Goal: Task Accomplishment & Management: Manage account settings

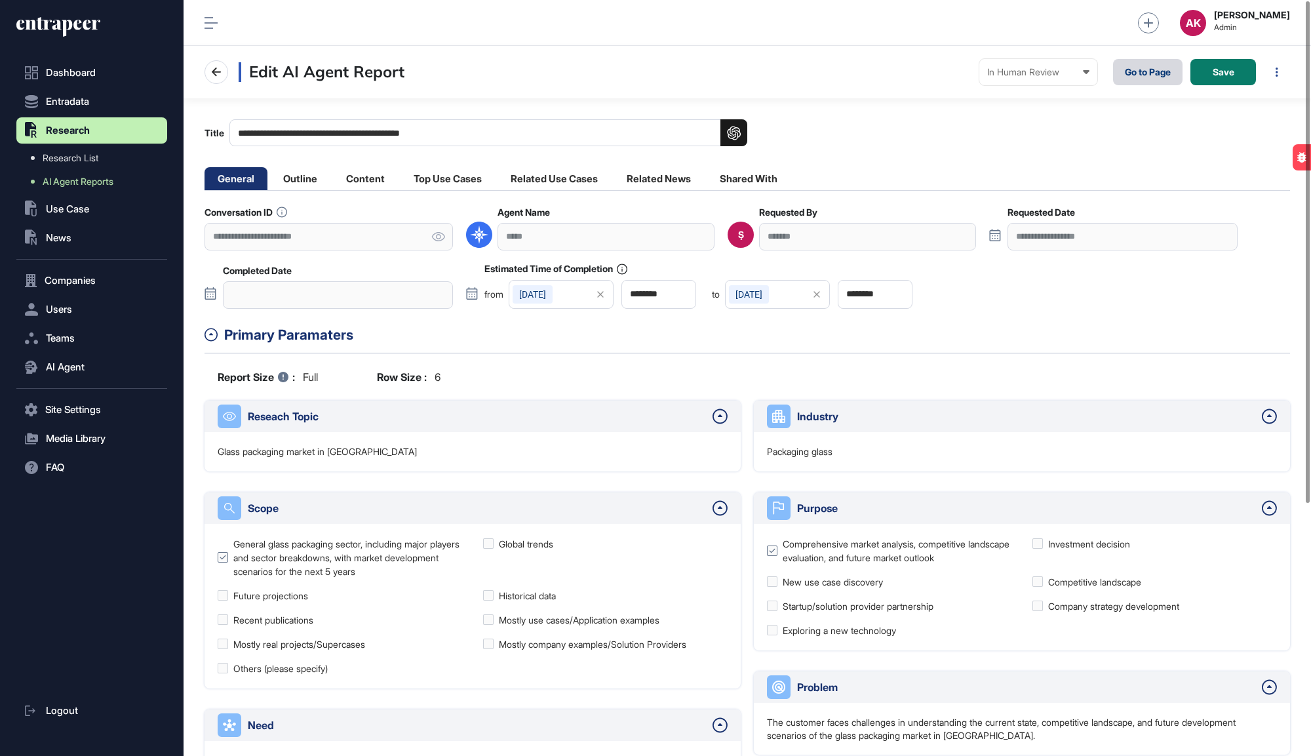
click at [1151, 79] on link "Go to Page" at bounding box center [1148, 72] width 70 height 26
click at [548, 294] on div "2050-01-21" at bounding box center [533, 294] width 40 height 18
click at [596, 326] on button "2050" at bounding box center [591, 330] width 56 height 23
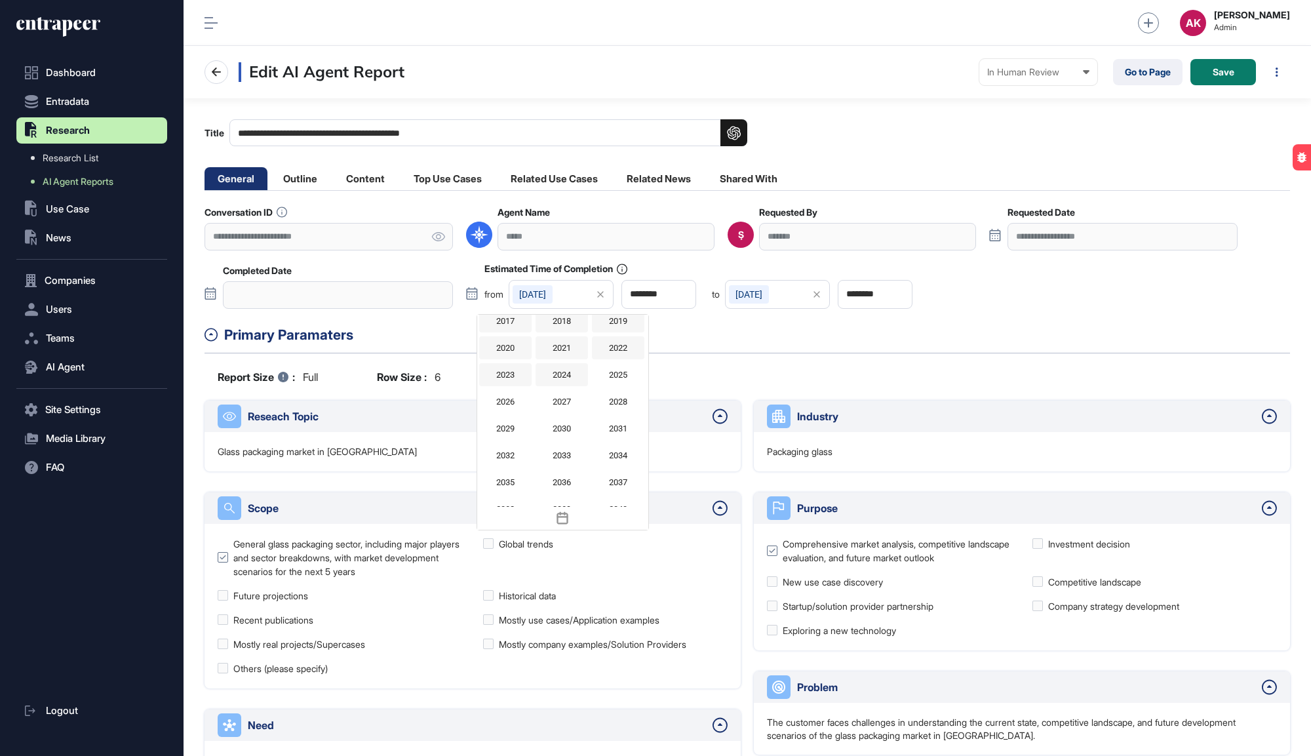
scroll to position [1033, 0]
click at [631, 401] on div "2025" at bounding box center [618, 397] width 52 height 23
click at [517, 326] on button "Jan" at bounding box center [535, 330] width 56 height 23
click at [554, 420] on div "Aug" at bounding box center [562, 418] width 52 height 23
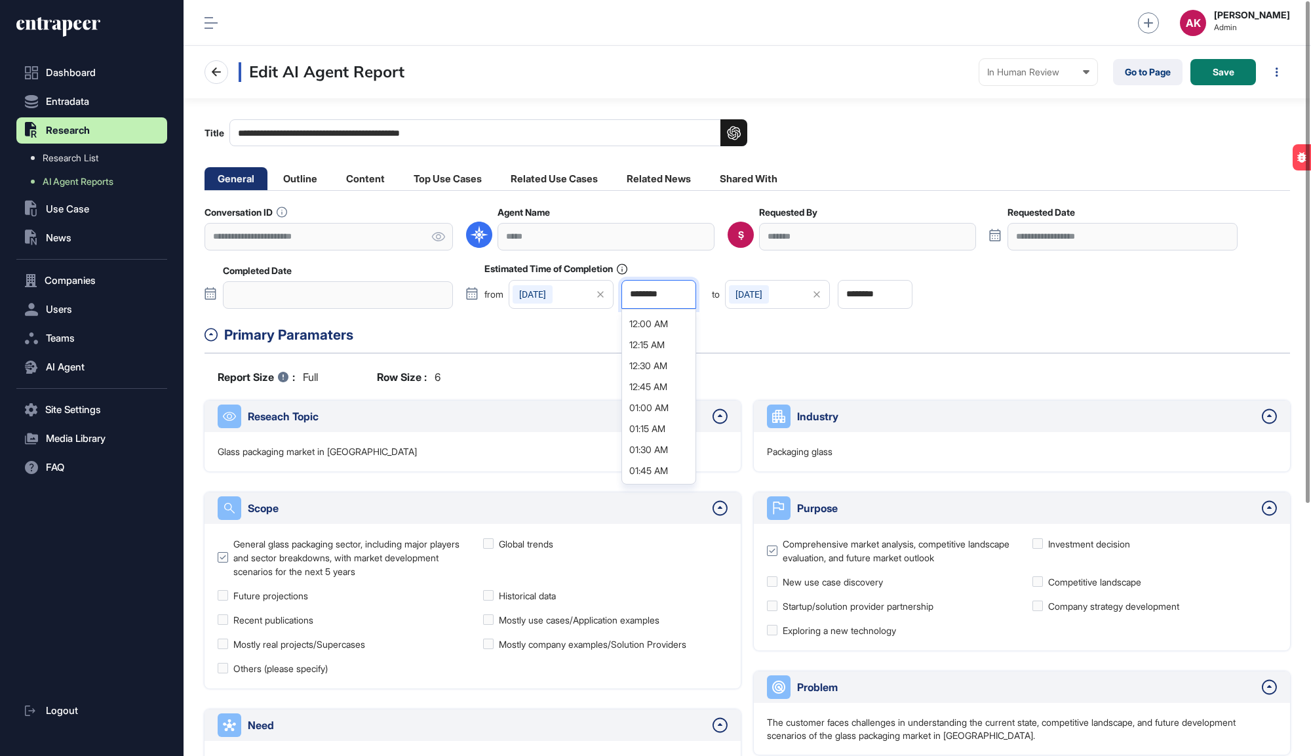
scroll to position [1, 5]
click at [660, 297] on input "********" at bounding box center [659, 294] width 75 height 29
click at [659, 386] on li "01:00 PM" at bounding box center [653, 396] width 55 height 21
type input "********"
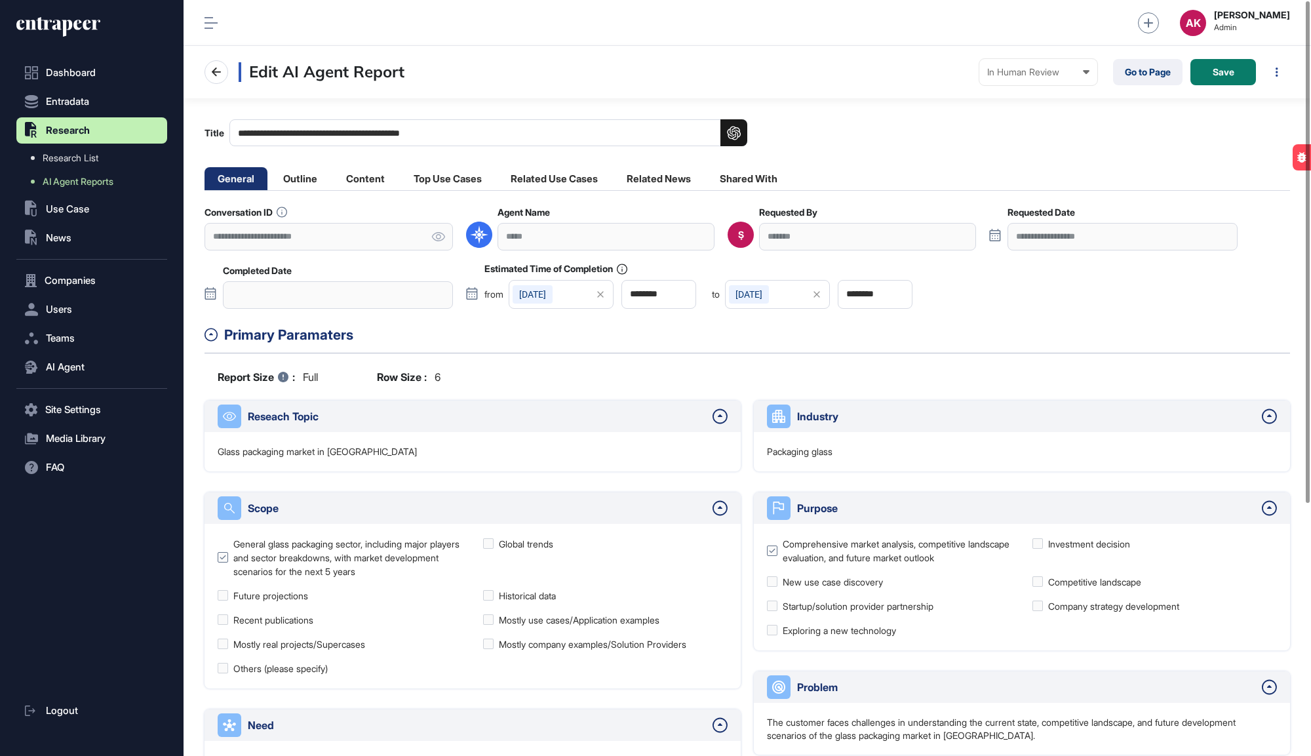
click at [549, 290] on div "2050-01-21" at bounding box center [533, 294] width 40 height 18
click at [590, 325] on button "2050" at bounding box center [591, 330] width 56 height 23
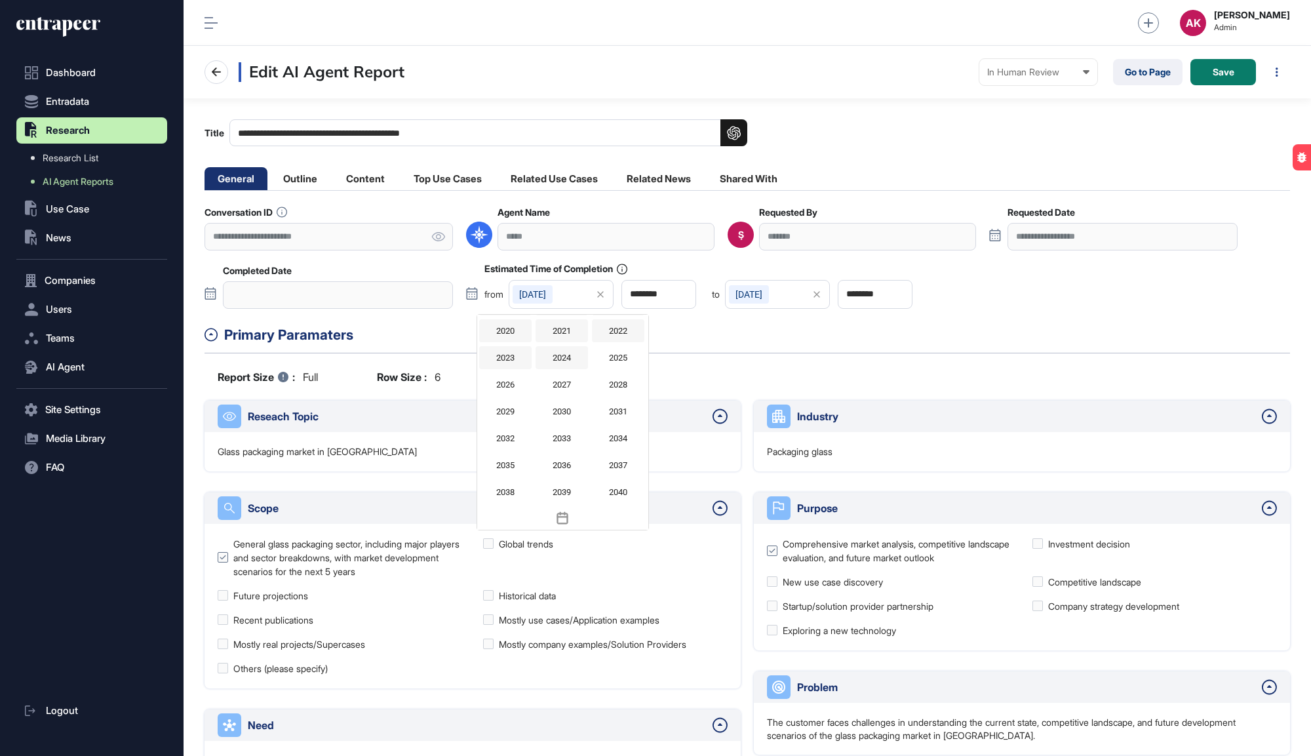
scroll to position [1069, 0]
click at [604, 355] on div "2025" at bounding box center [618, 361] width 52 height 23
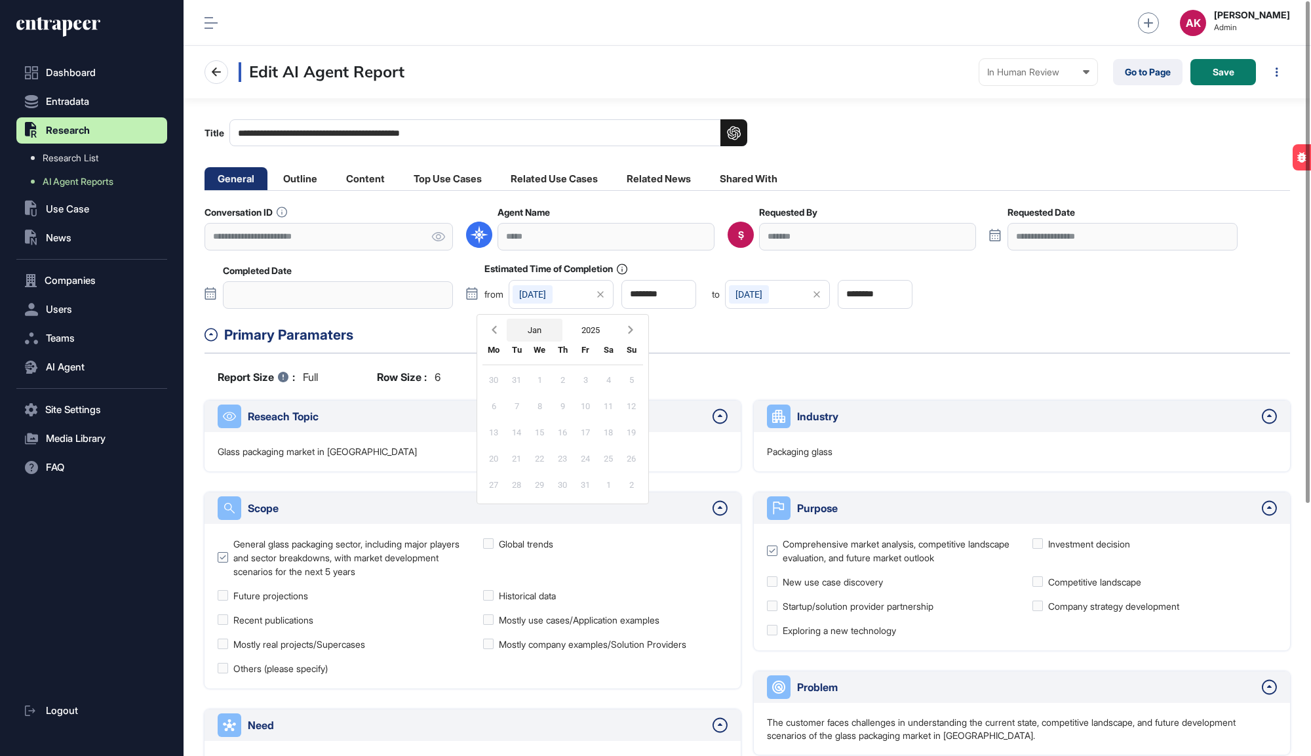
click at [527, 333] on button "Jan" at bounding box center [535, 330] width 56 height 23
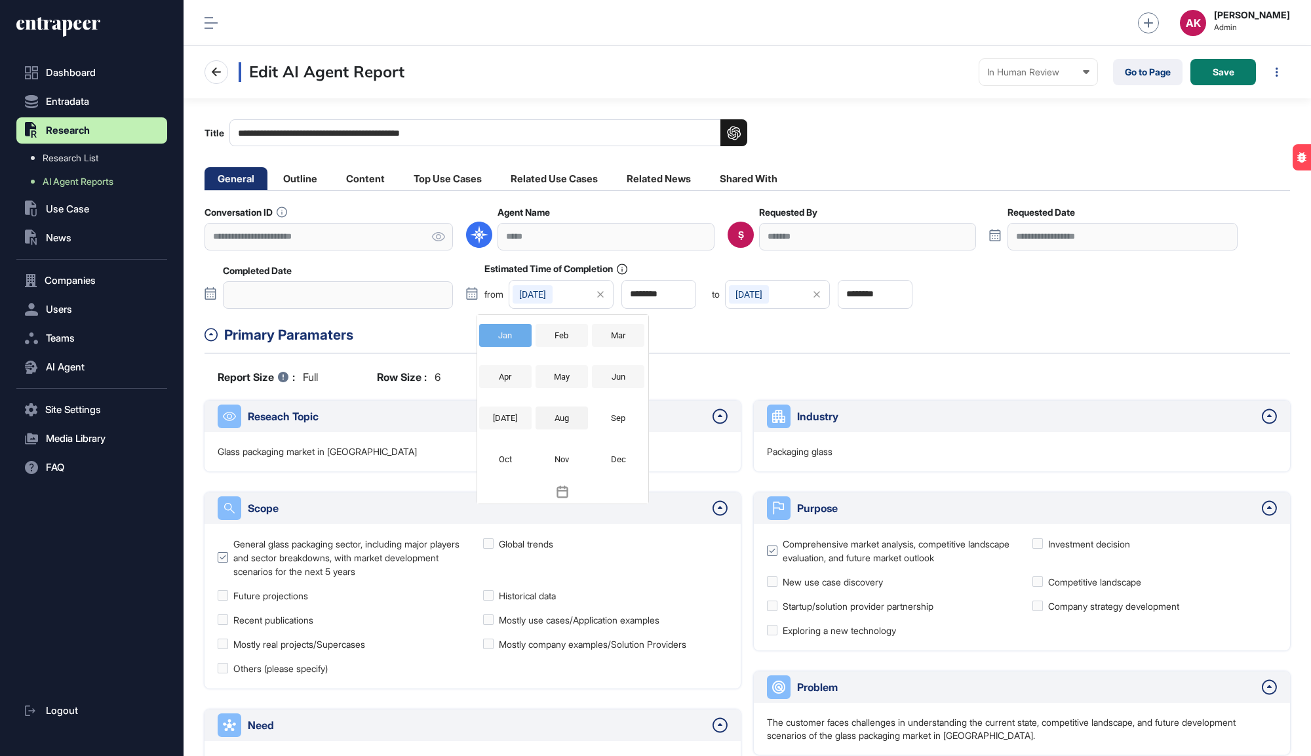
click at [559, 419] on div "Aug" at bounding box center [562, 418] width 52 height 23
click at [585, 435] on div "15" at bounding box center [585, 432] width 23 height 23
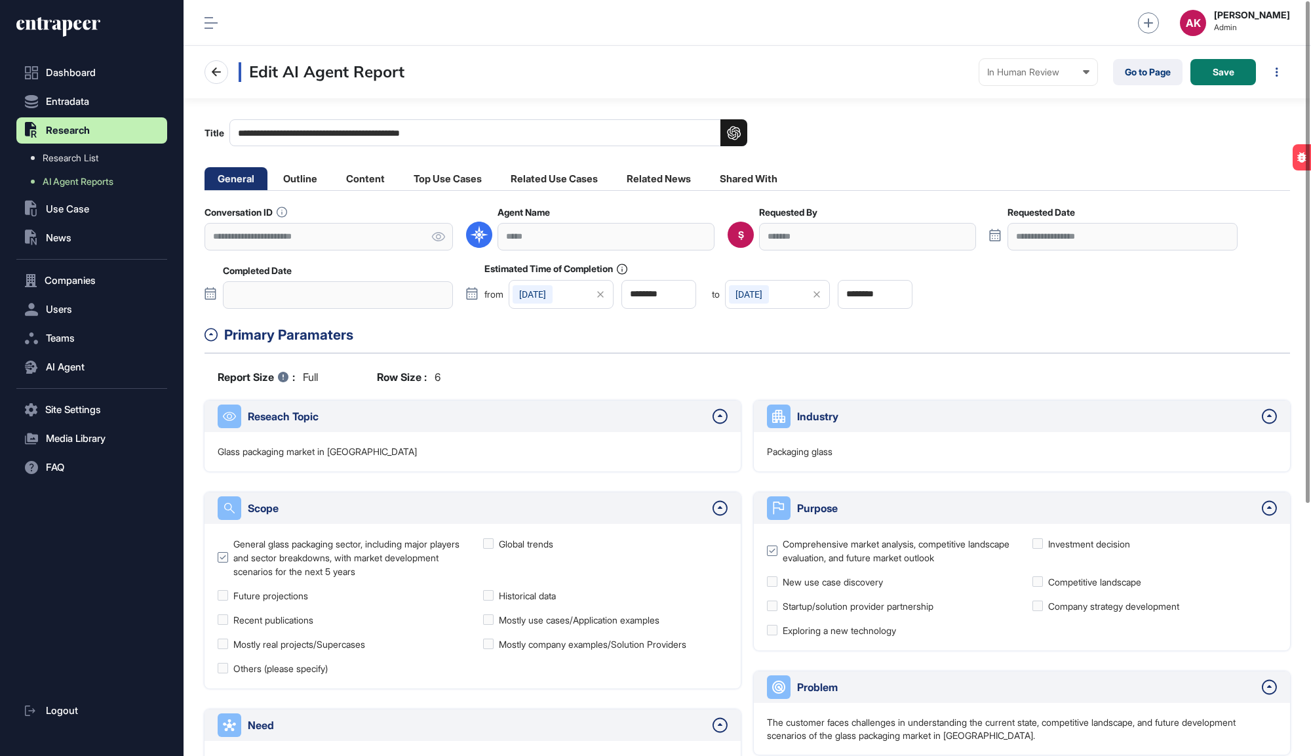
click at [761, 290] on div "2022-04-11" at bounding box center [749, 294] width 40 height 18
click at [812, 334] on button "2022" at bounding box center [808, 330] width 56 height 23
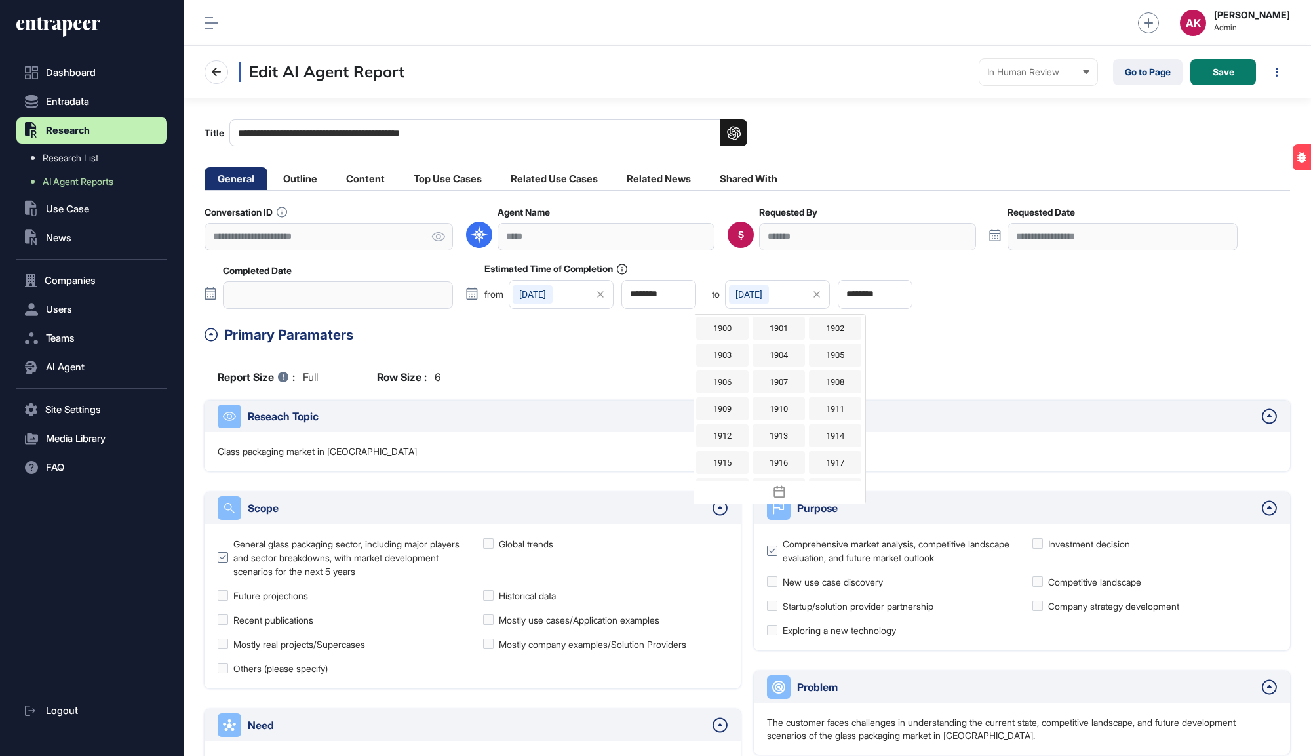
scroll to position [996, 0]
click at [829, 426] on div "2025" at bounding box center [835, 434] width 52 height 23
click at [811, 333] on button "2024" at bounding box center [808, 330] width 56 height 23
click at [822, 407] on div "2025" at bounding box center [835, 407] width 52 height 23
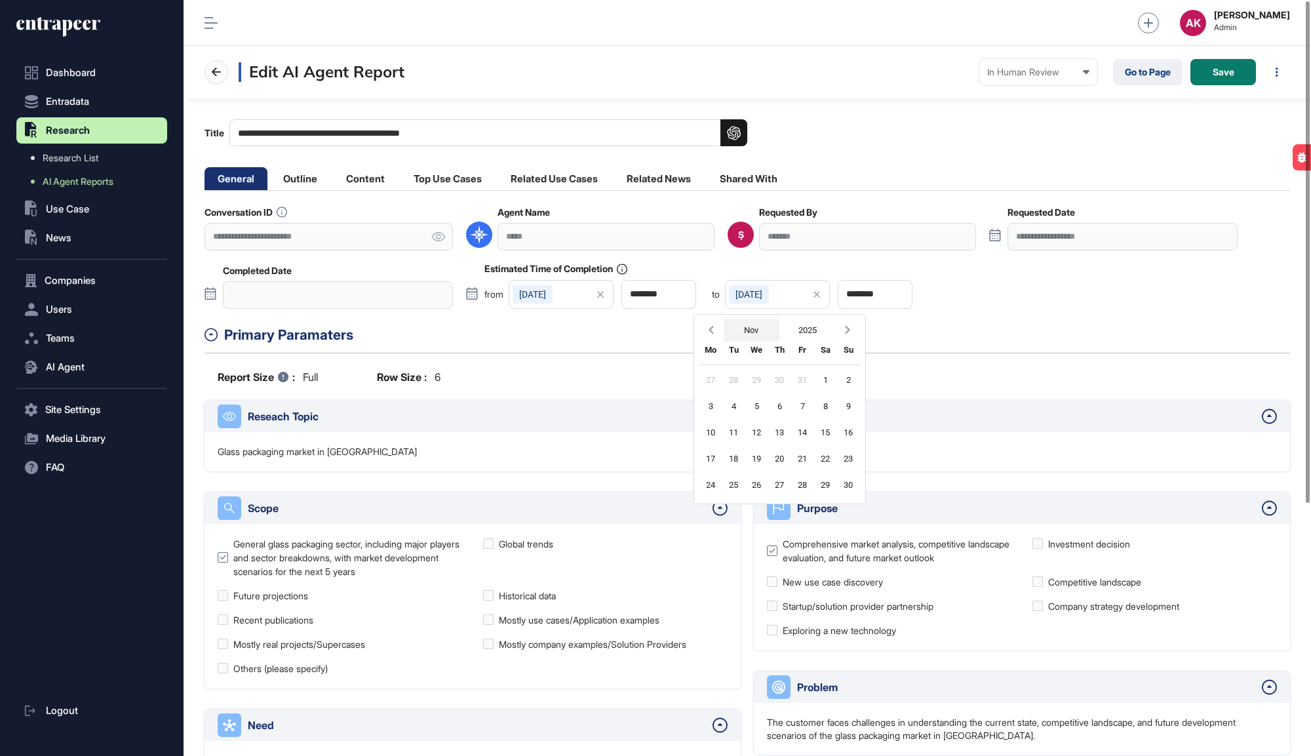
click at [759, 329] on button "Nov" at bounding box center [752, 330] width 56 height 23
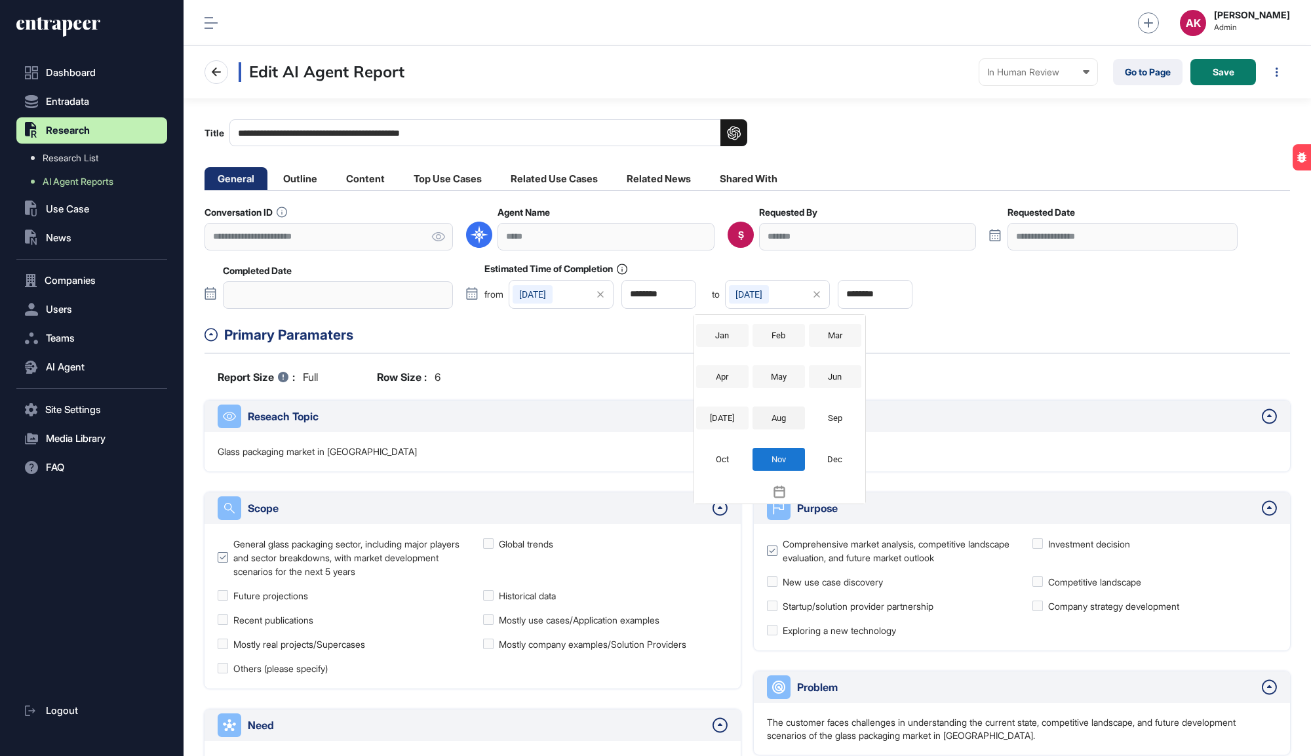
click at [780, 418] on div "Aug" at bounding box center [779, 418] width 52 height 23
click at [777, 457] on div "21" at bounding box center [780, 458] width 23 height 23
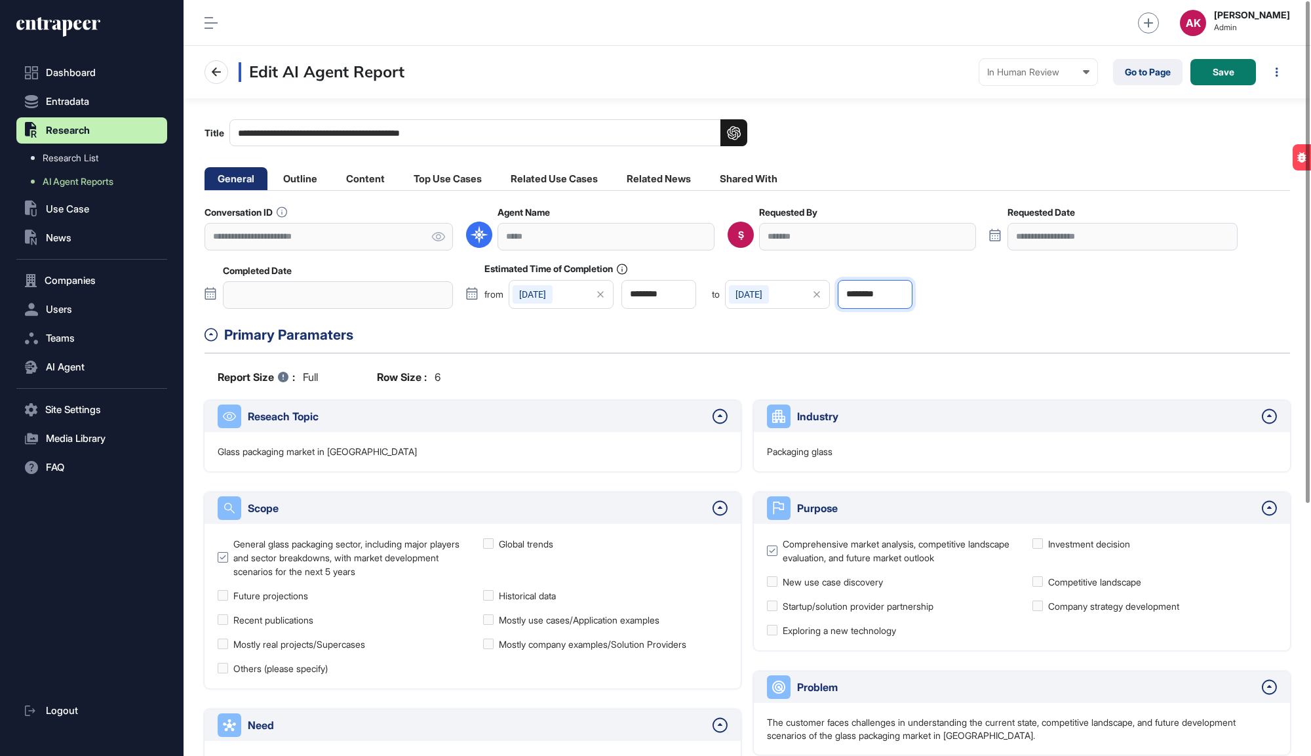
click at [857, 299] on input "********" at bounding box center [875, 294] width 75 height 29
click at [873, 459] on li "01:00 PM" at bounding box center [870, 469] width 55 height 21
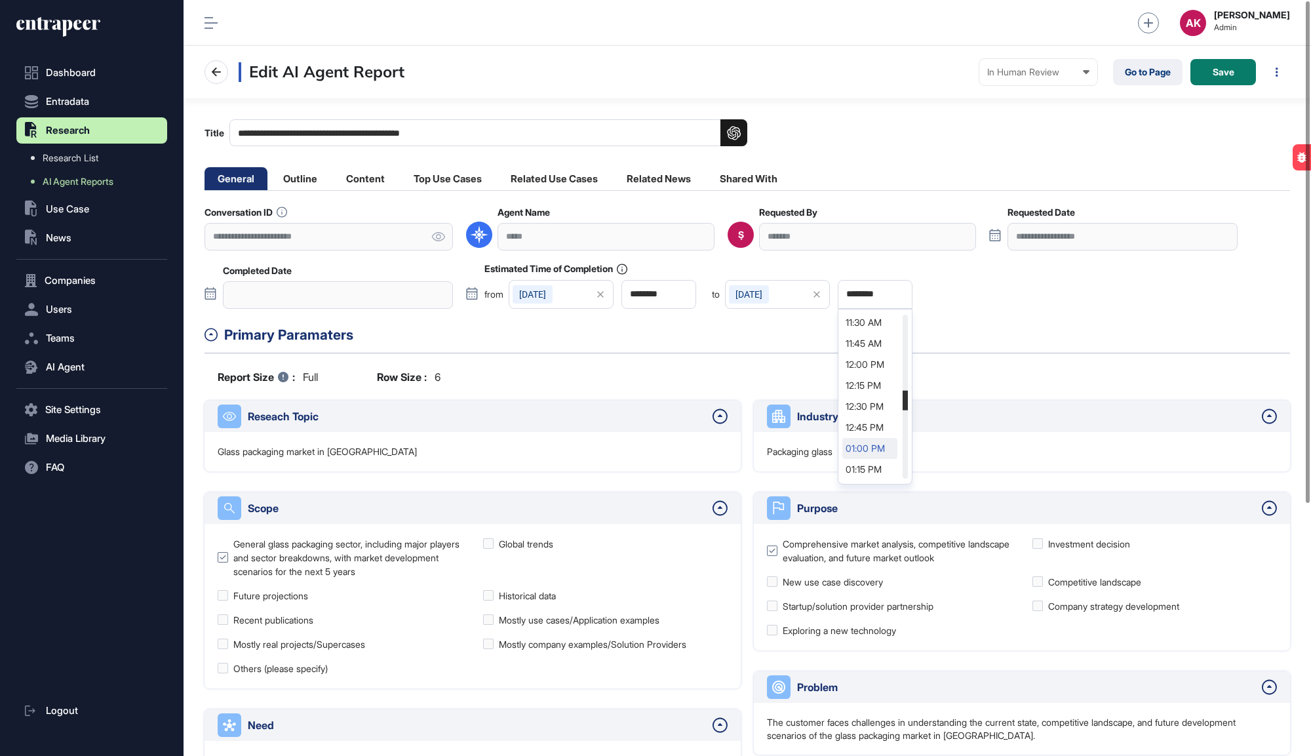
type input "********"
click at [1240, 67] on button "Save" at bounding box center [1224, 72] width 66 height 26
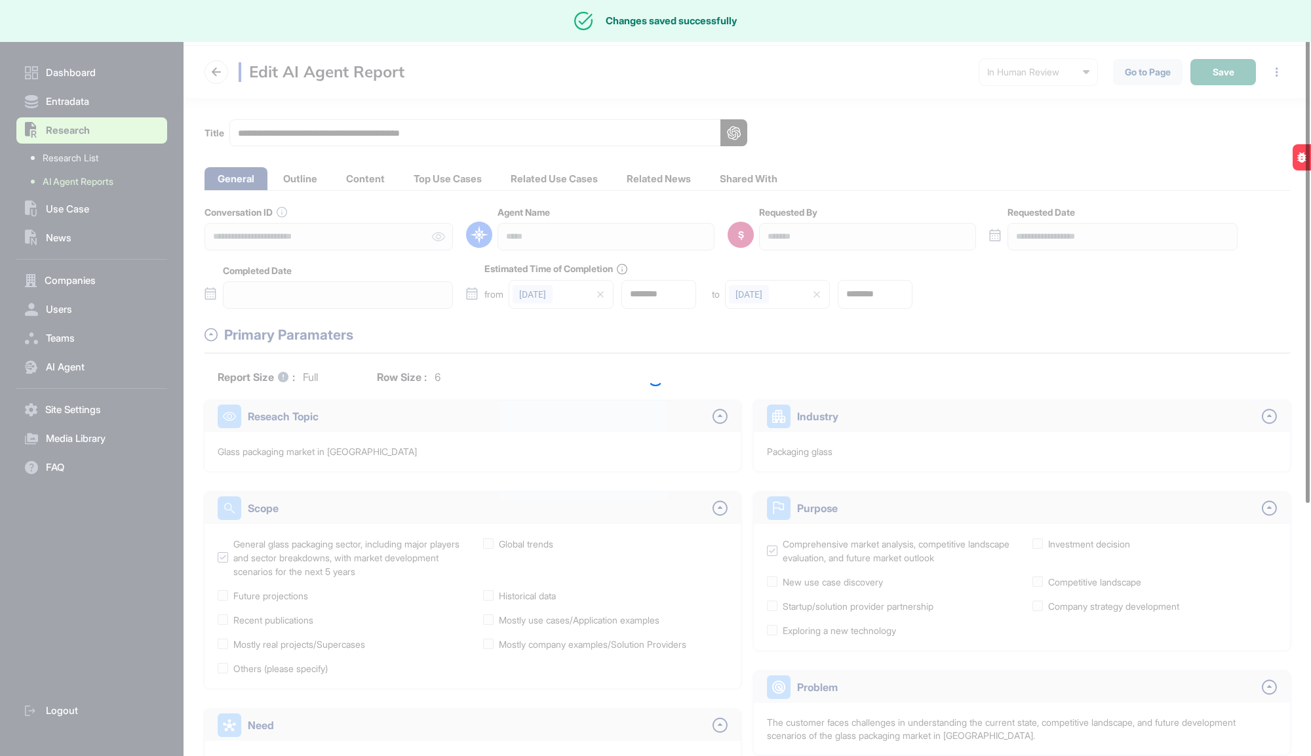
type input "********"
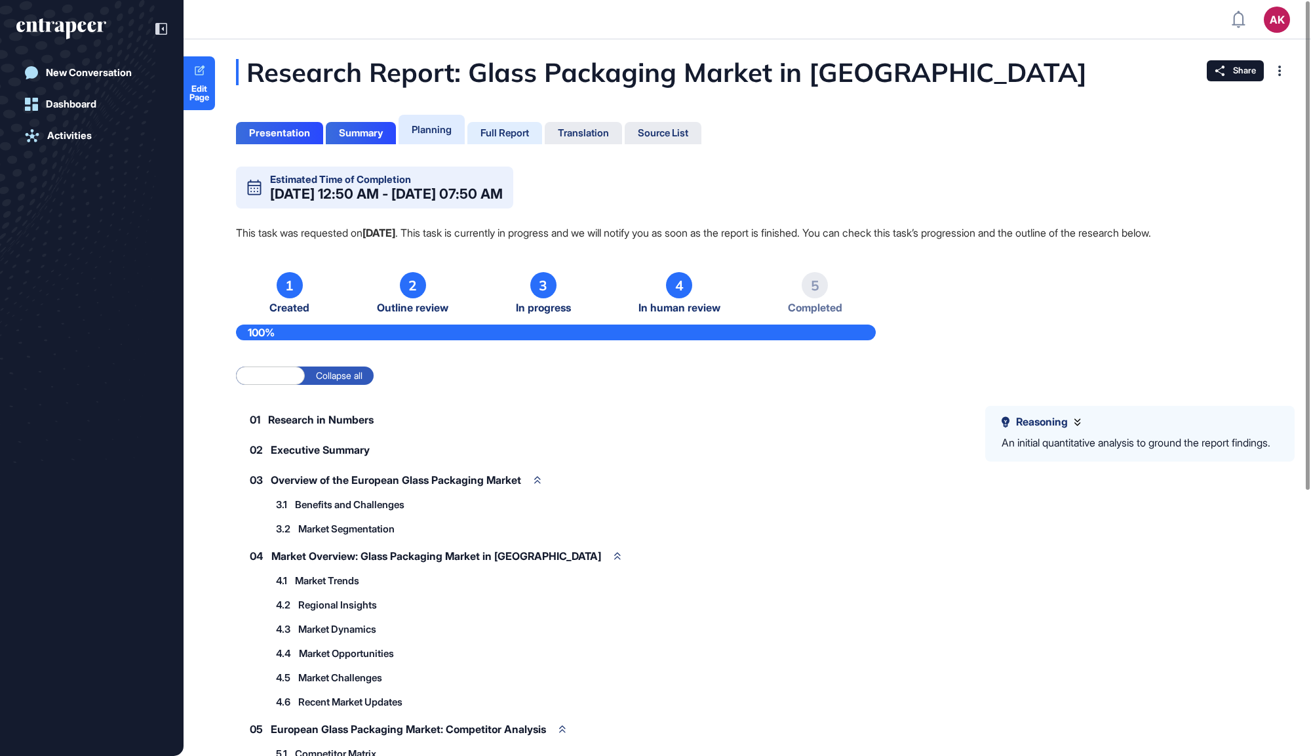
click at [492, 127] on div "Full Report" at bounding box center [505, 133] width 49 height 12
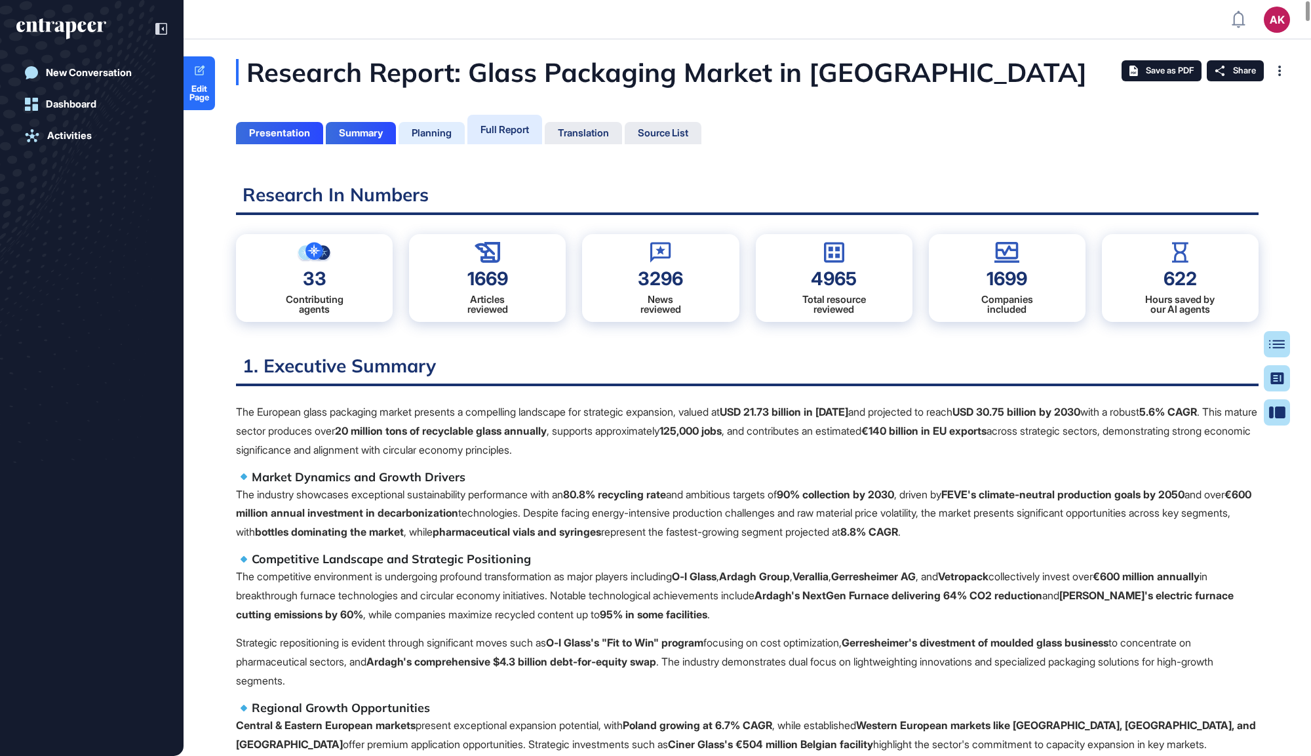
click at [422, 138] on div "Planning" at bounding box center [432, 133] width 40 height 12
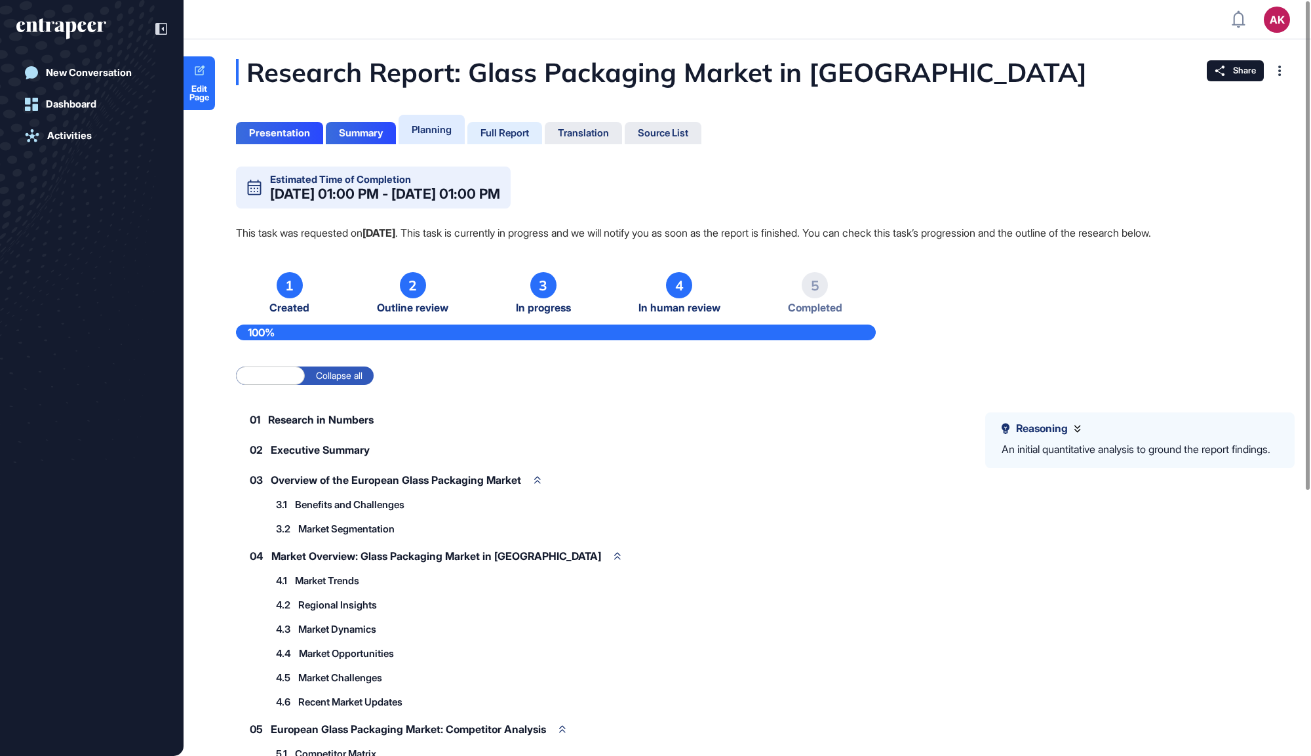
click at [515, 134] on div "Full Report" at bounding box center [505, 133] width 49 height 12
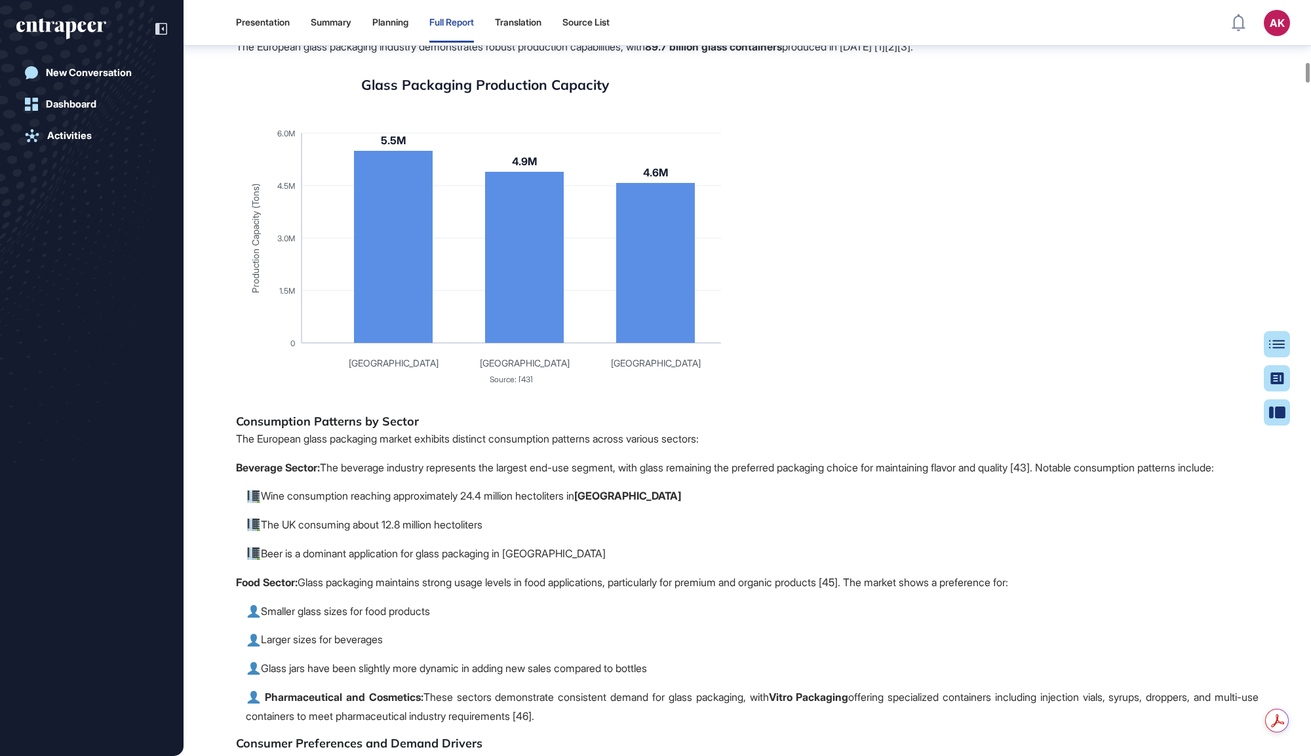
scroll to position [7635, 0]
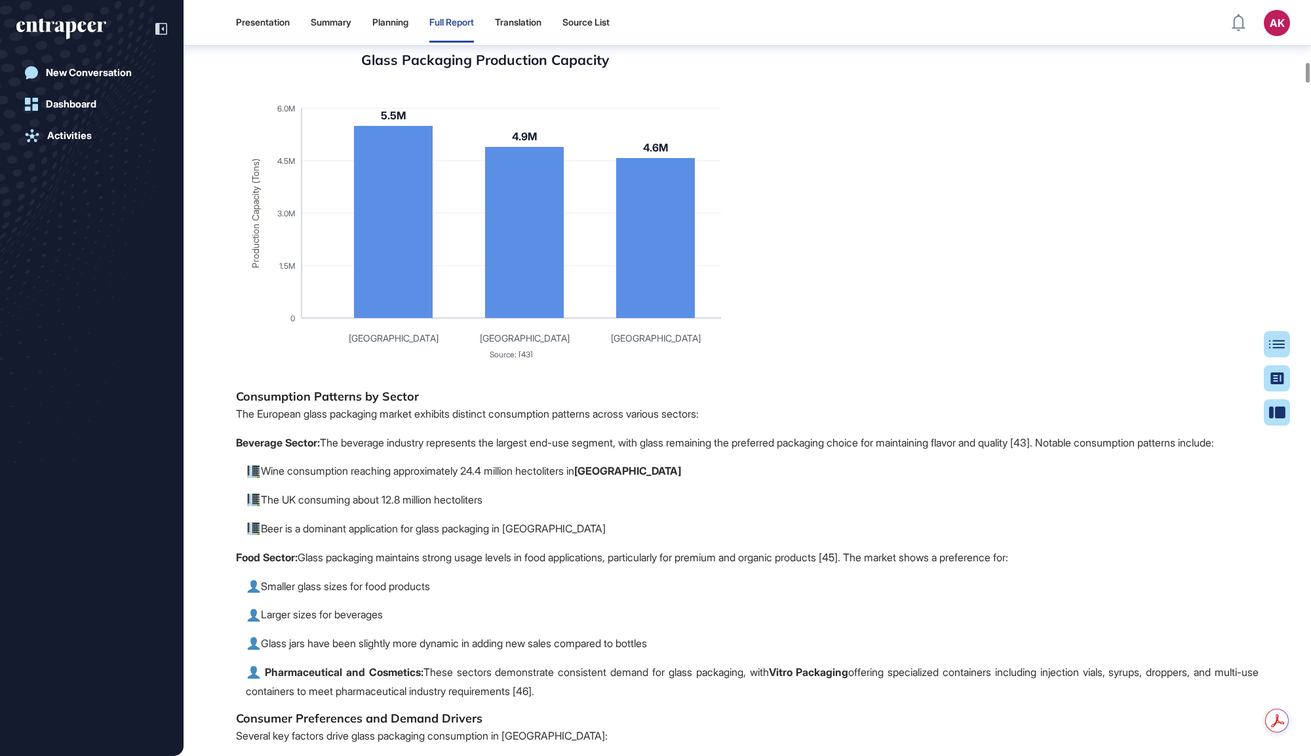
click at [506, 359] on text "Source: [43]" at bounding box center [511, 355] width 43 height 10
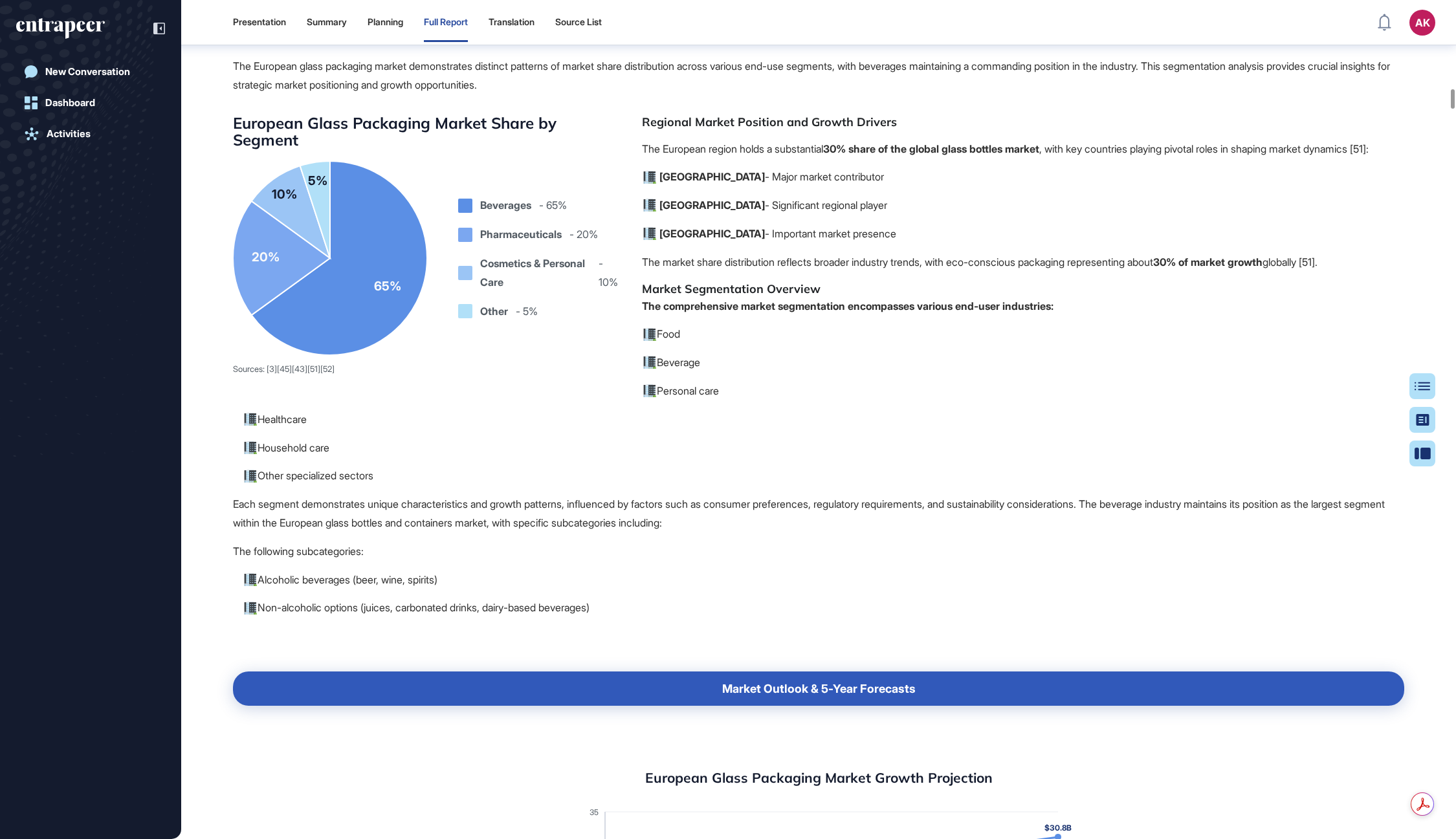
scroll to position [9130, 0]
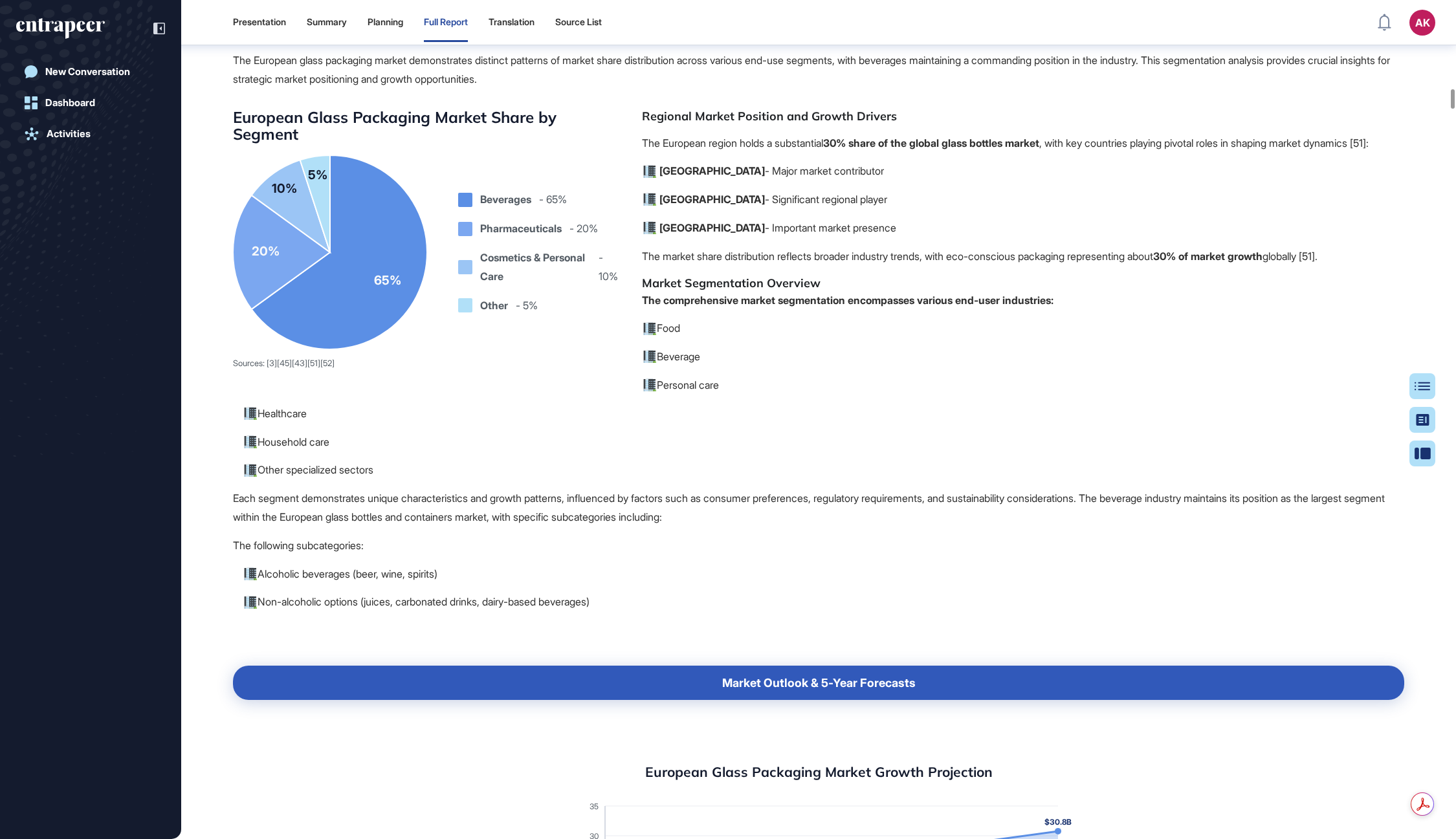
click at [676, 178] on strong "[GEOGRAPHIC_DATA]" at bounding box center [712, 171] width 106 height 13
click at [687, 238] on p "Italy - Important market presence" at bounding box center [823, 228] width 1162 height 19
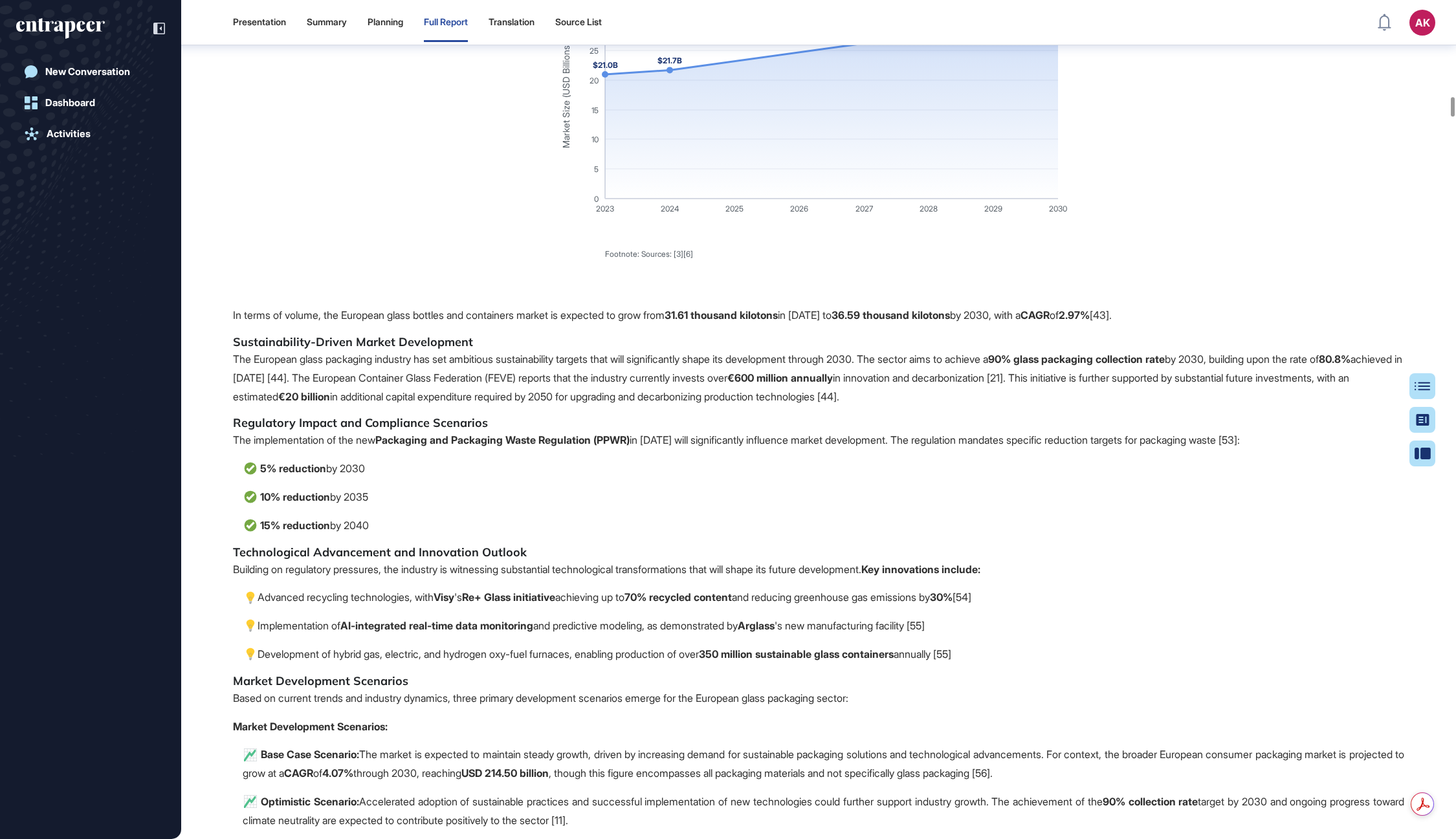
scroll to position [9943, 0]
click at [621, 262] on text "Footnote: Sources: [3][6]" at bounding box center [649, 257] width 88 height 10
click at [646, 262] on text "Footnote: Sources: [3][6]" at bounding box center [649, 257] width 88 height 10
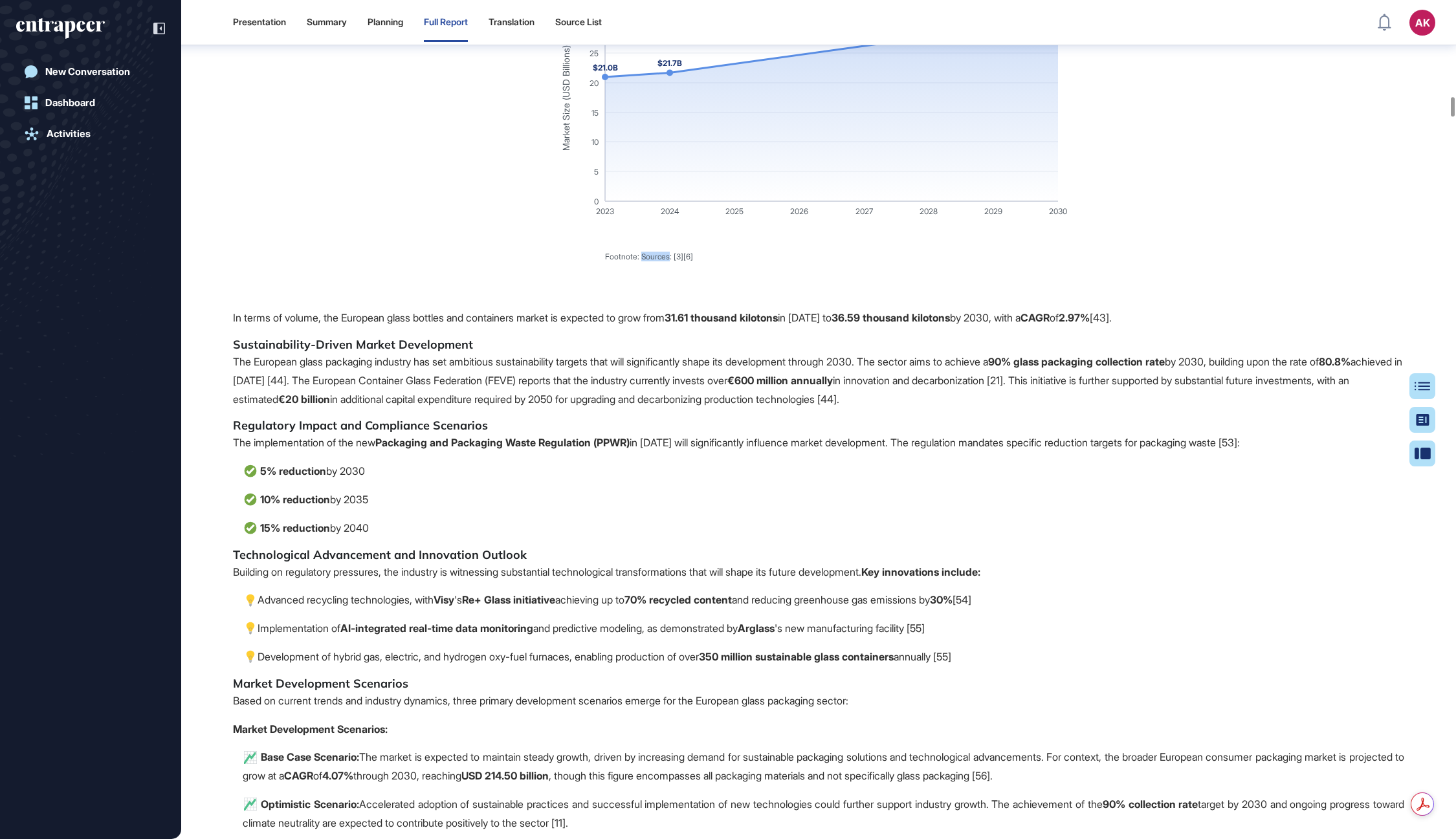
click at [646, 262] on text "Footnote: Sources: [3][6]" at bounding box center [649, 257] width 88 height 10
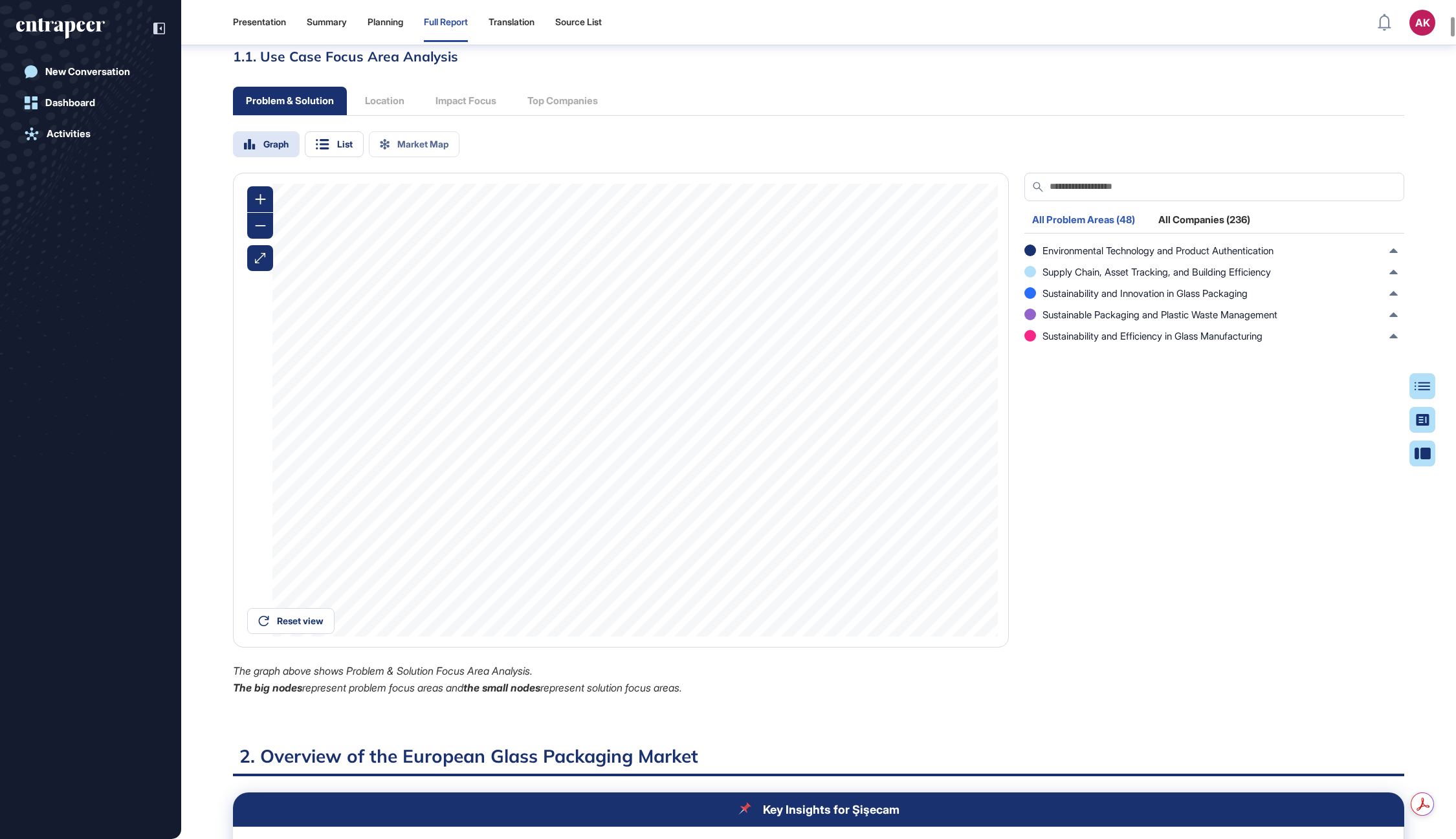
scroll to position [0, 0]
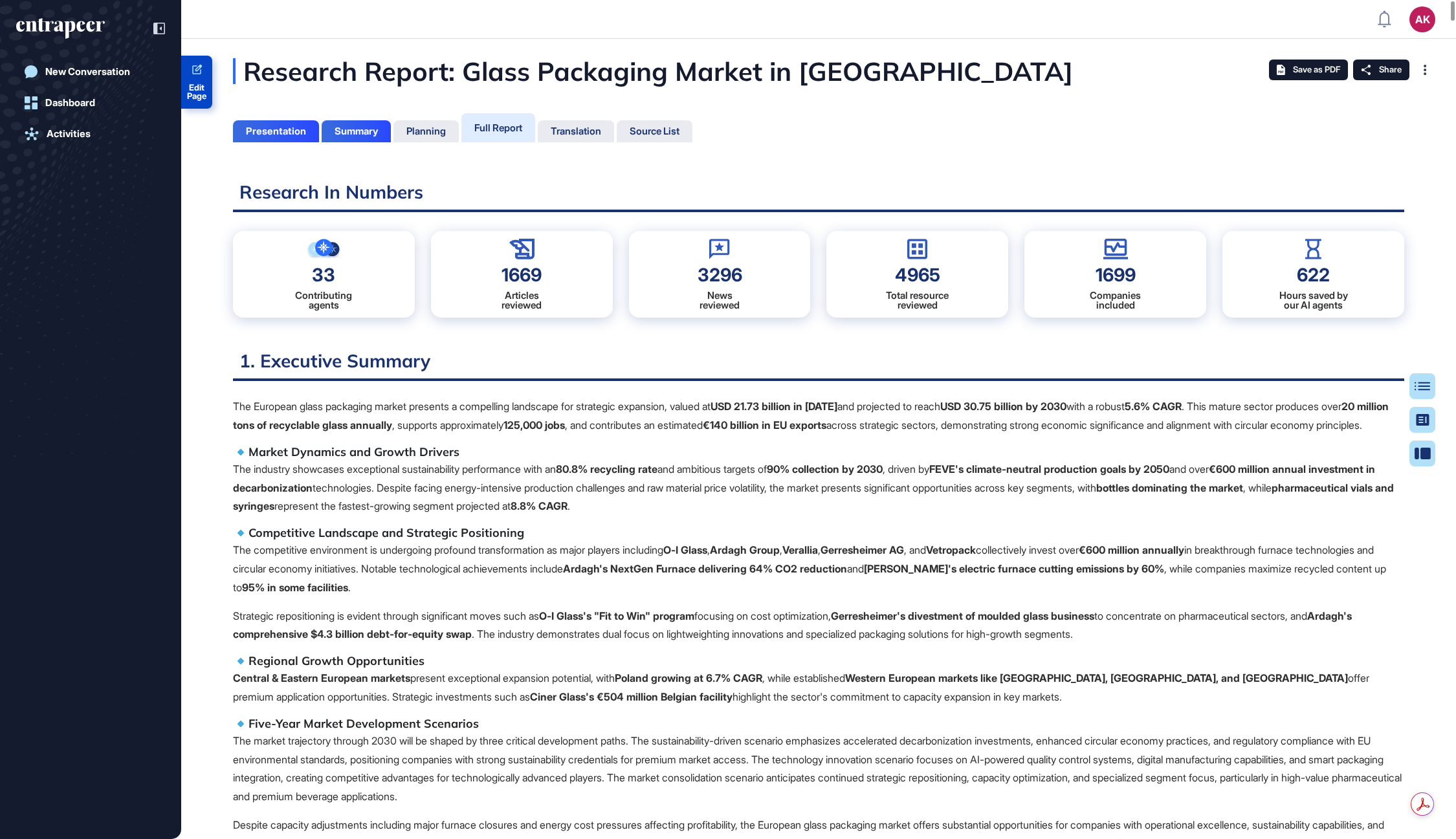
click at [200, 93] on span "Edit Page" at bounding box center [196, 92] width 31 height 17
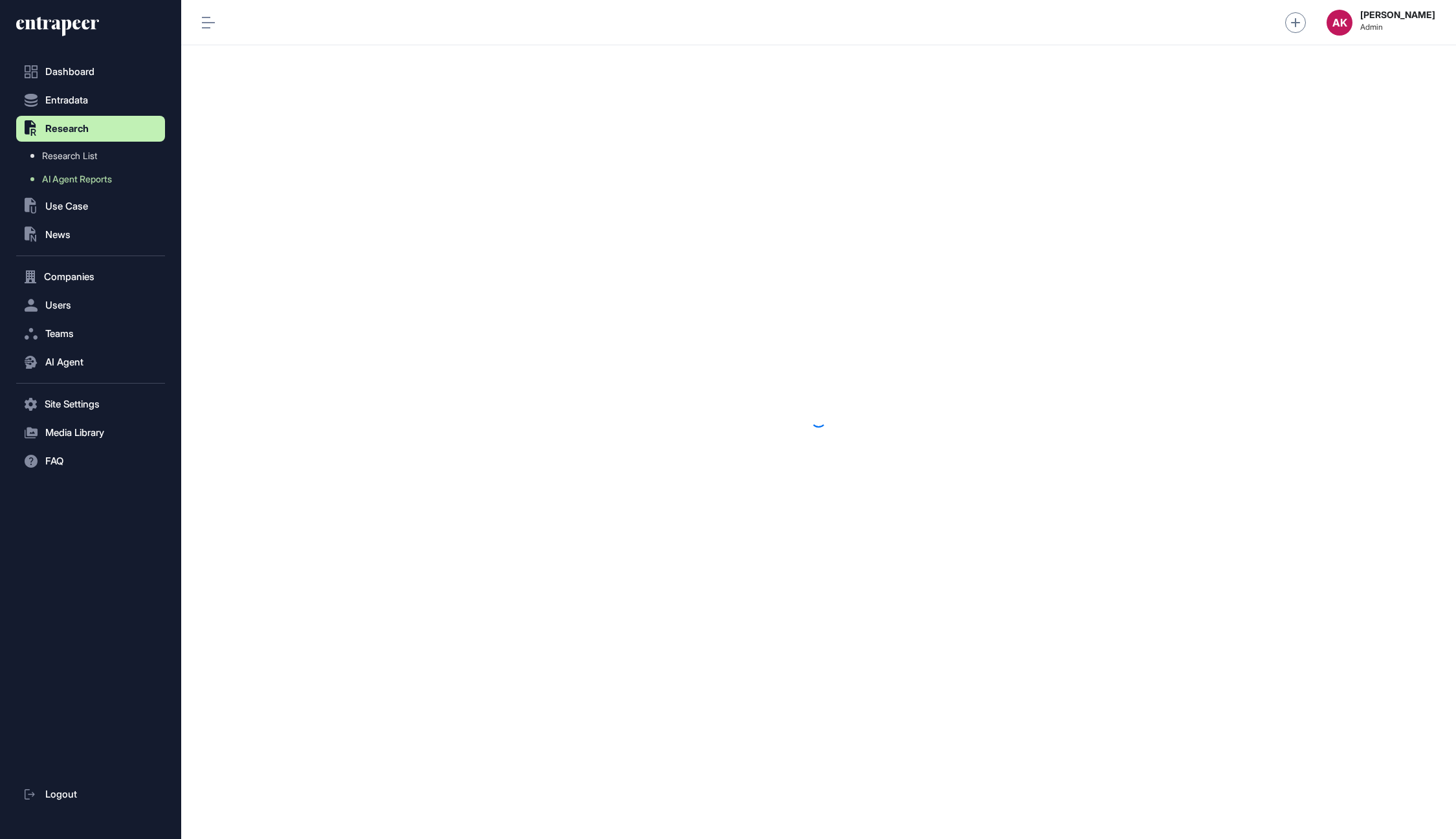
scroll to position [1, 1]
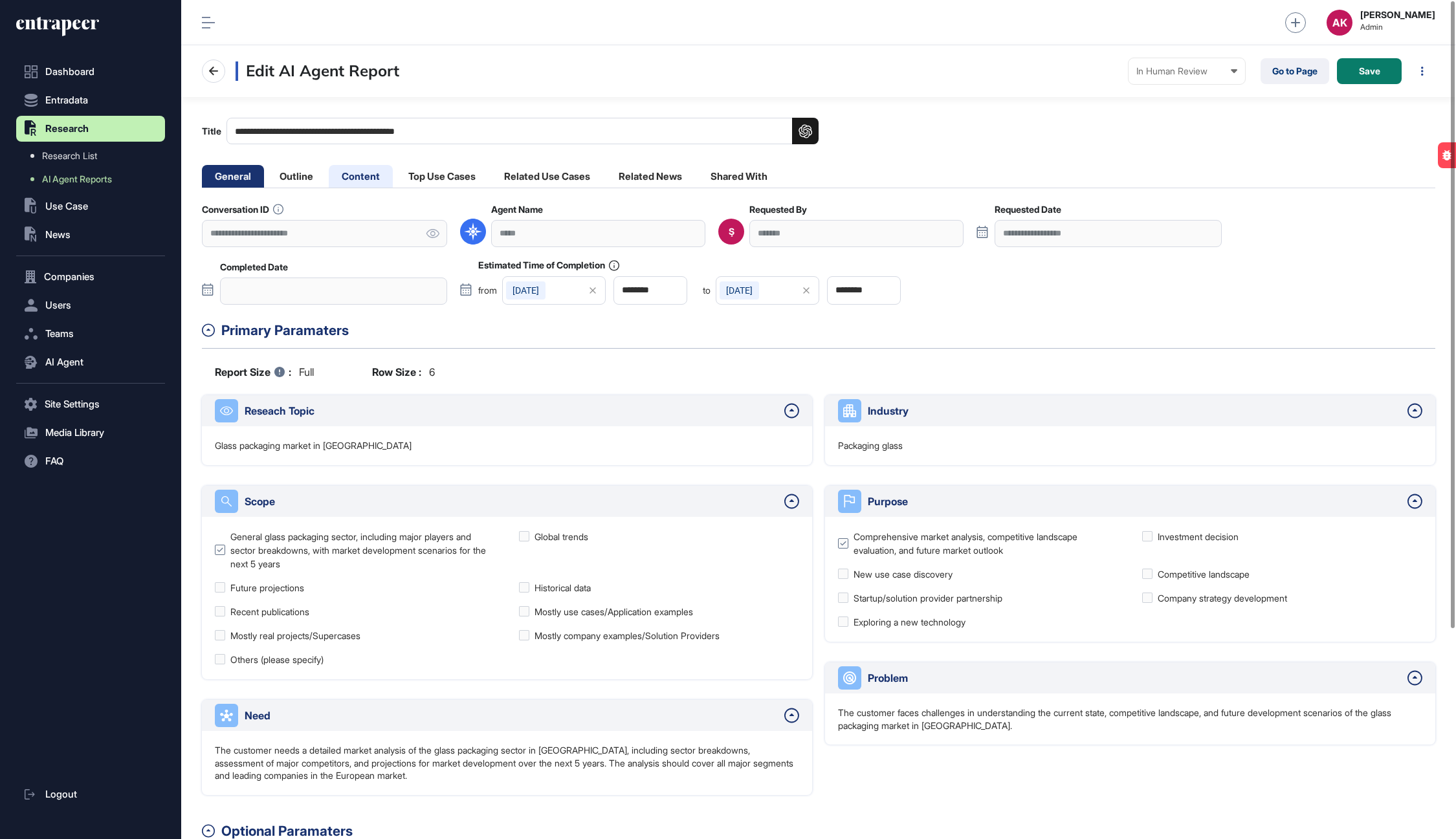
click at [396, 170] on li "Content" at bounding box center [442, 176] width 93 height 23
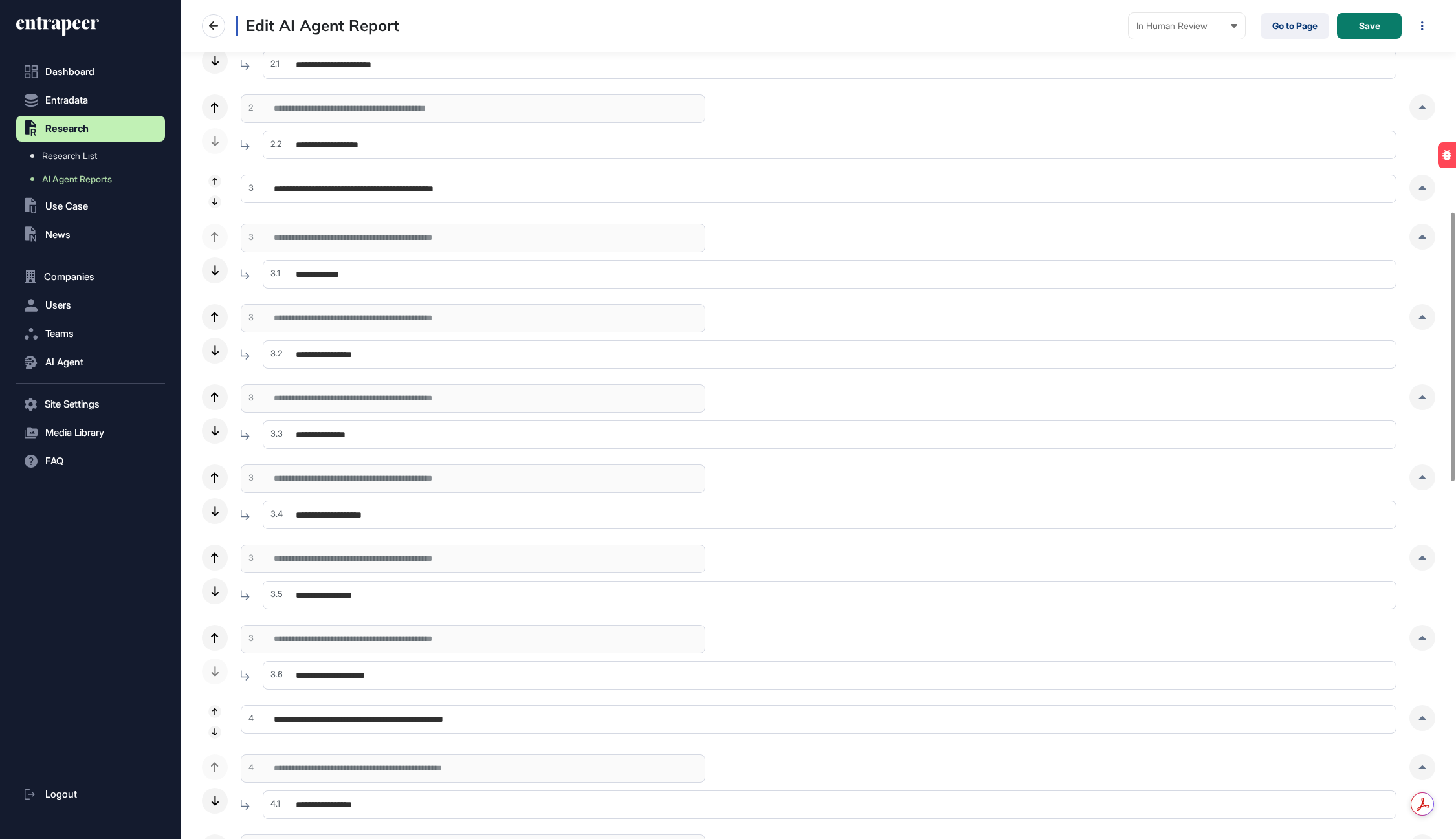
scroll to position [666, 0]
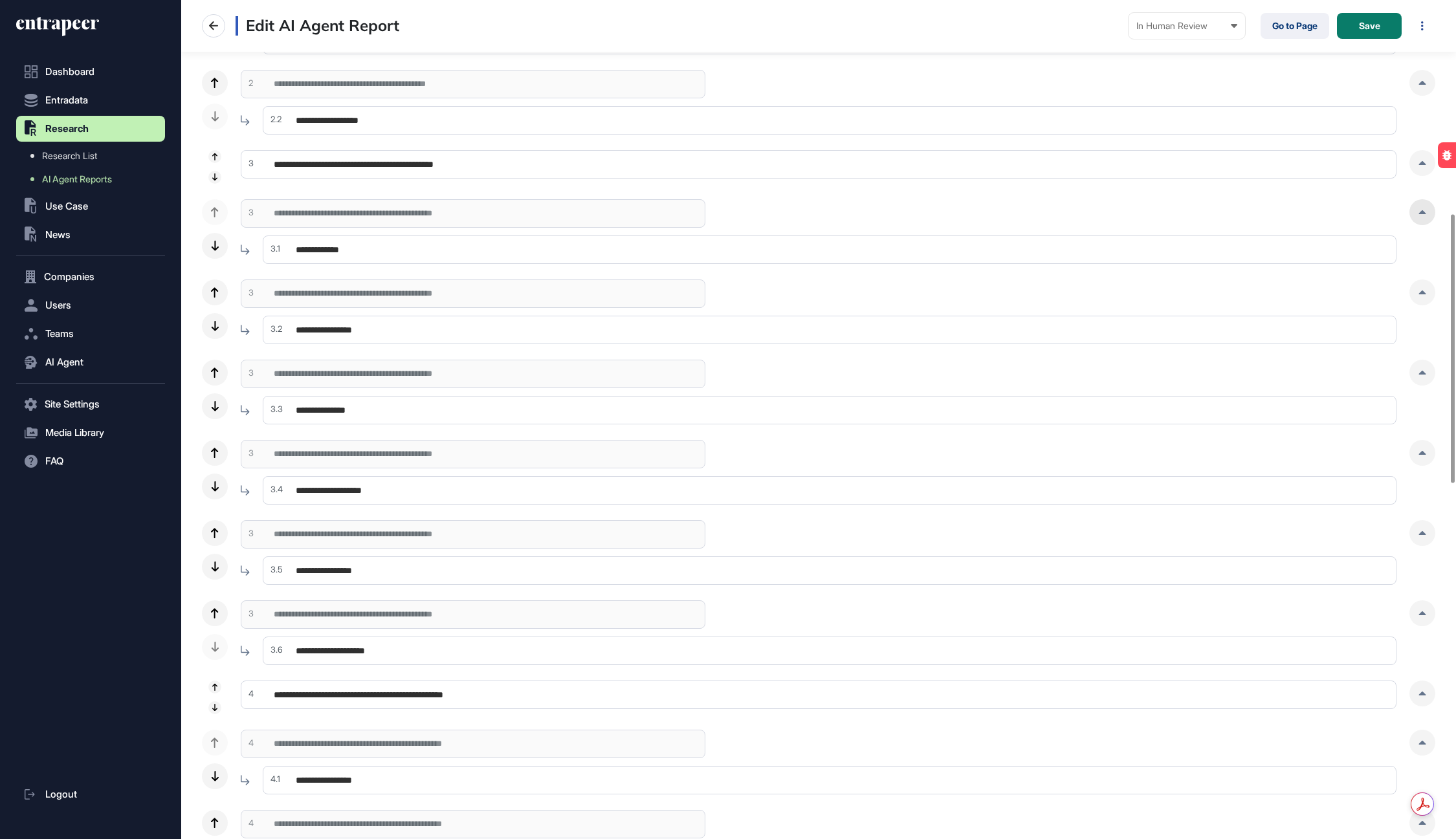
click at [1418, 207] on div at bounding box center [1422, 212] width 26 height 26
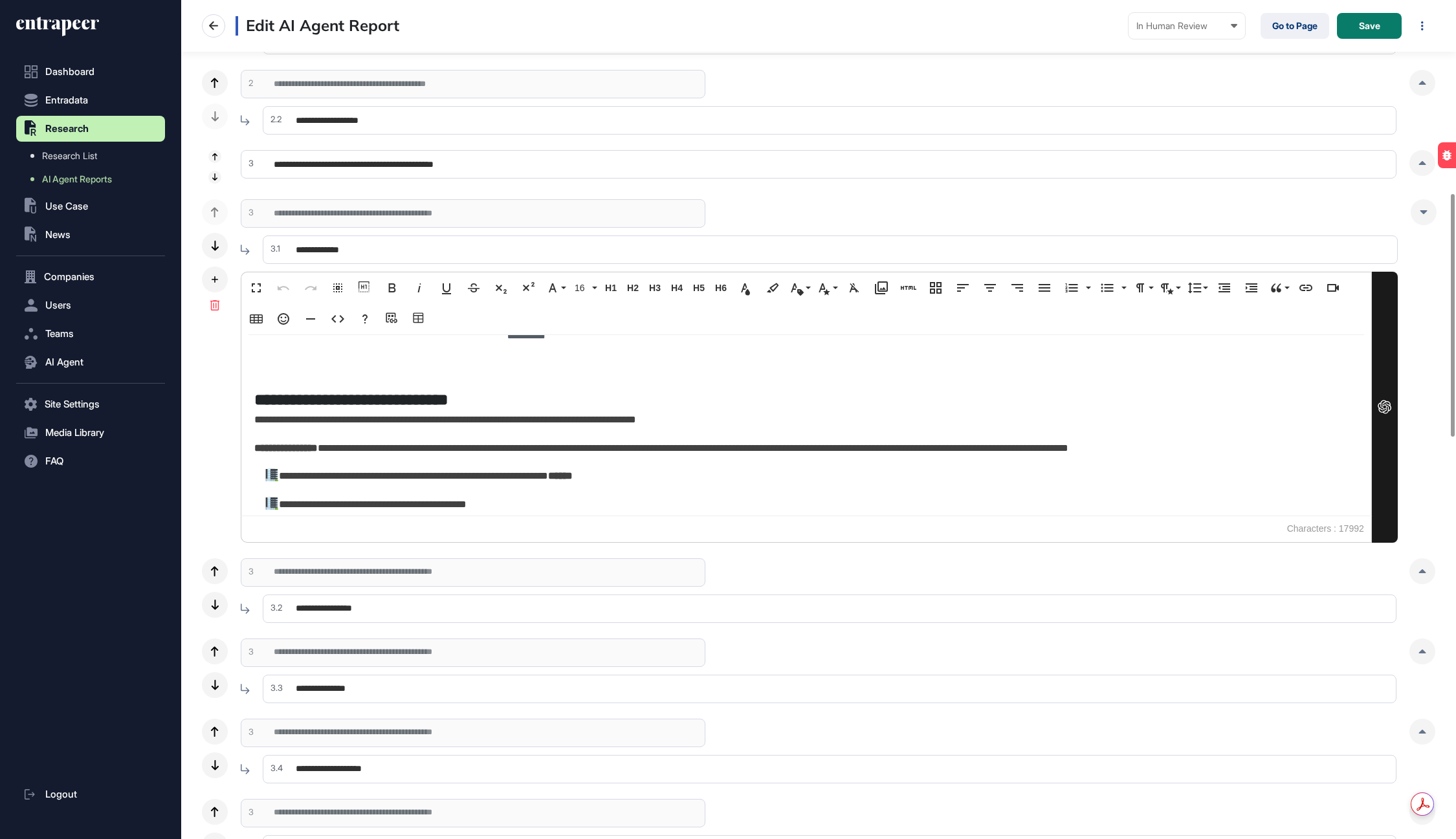
scroll to position [1839, 0]
click at [532, 340] on text "**********" at bounding box center [526, 336] width 38 height 8
click at [556, 338] on icon "**********" at bounding box center [500, 201] width 492 height 271
click at [548, 373] on div "**********" at bounding box center [806, 426] width 1131 height 182
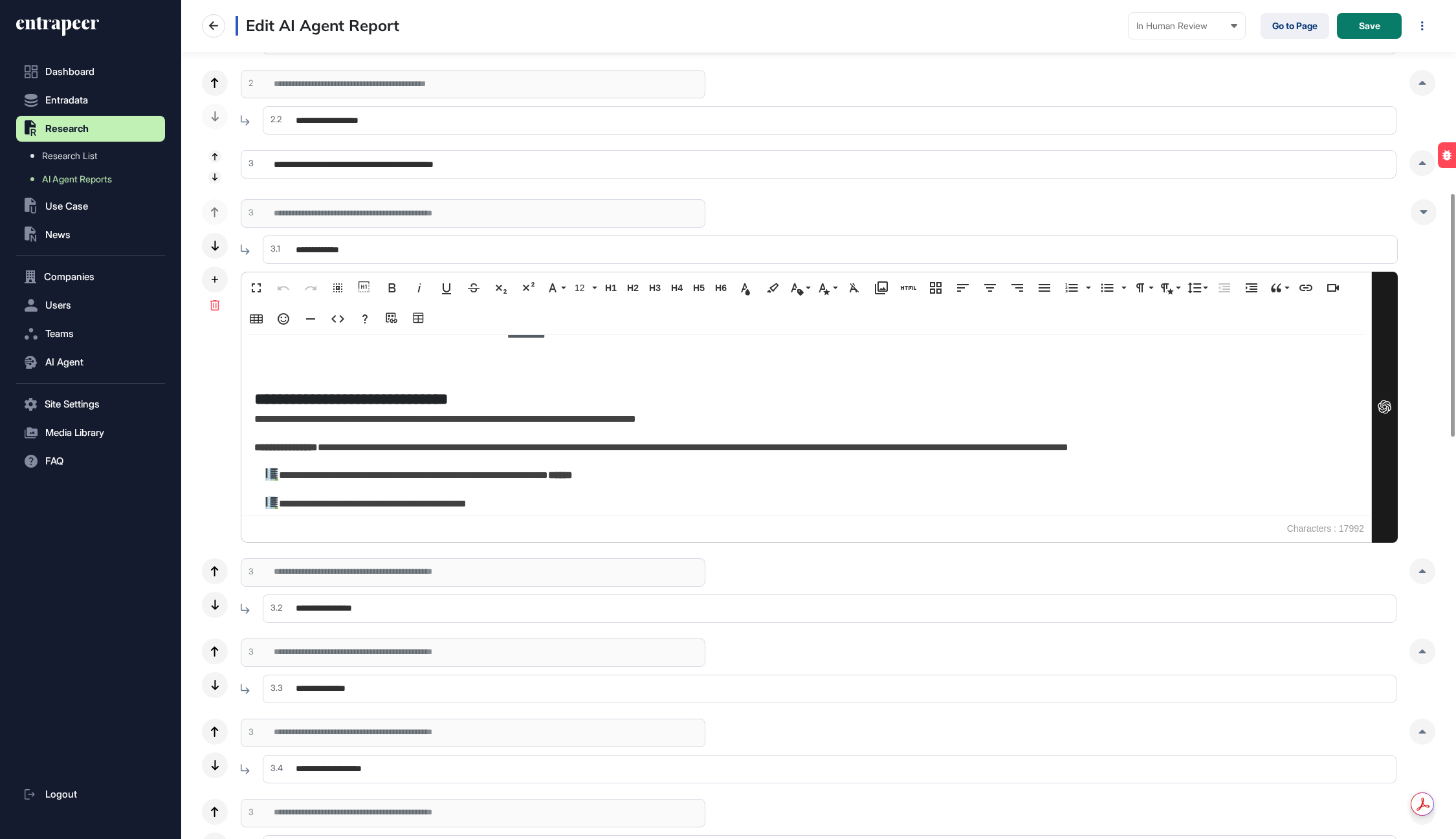
click at [543, 382] on div "**********" at bounding box center [806, 426] width 1131 height 182
click at [470, 377] on div at bounding box center [806, 367] width 1105 height 19
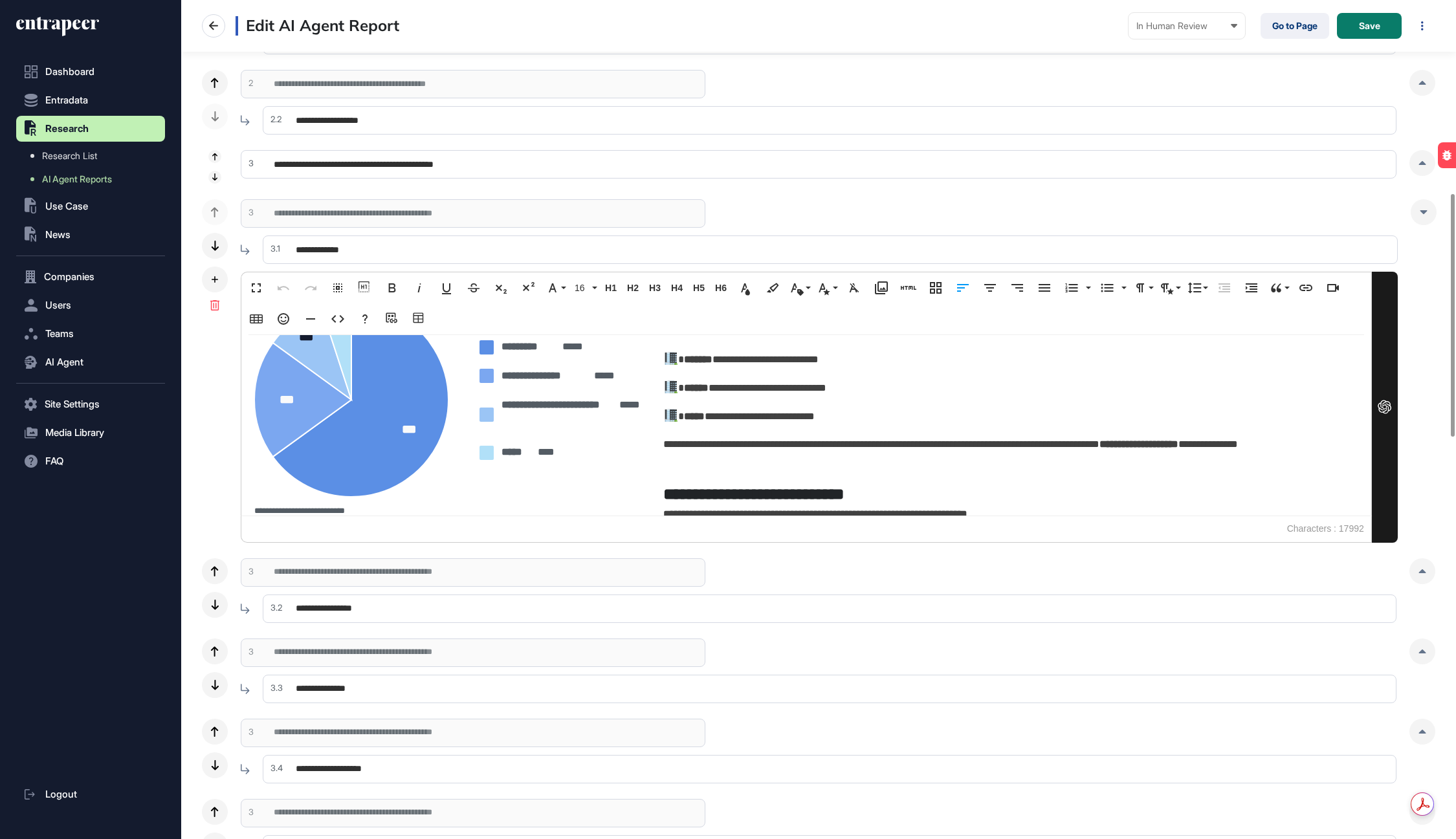
scroll to position [3784, 0]
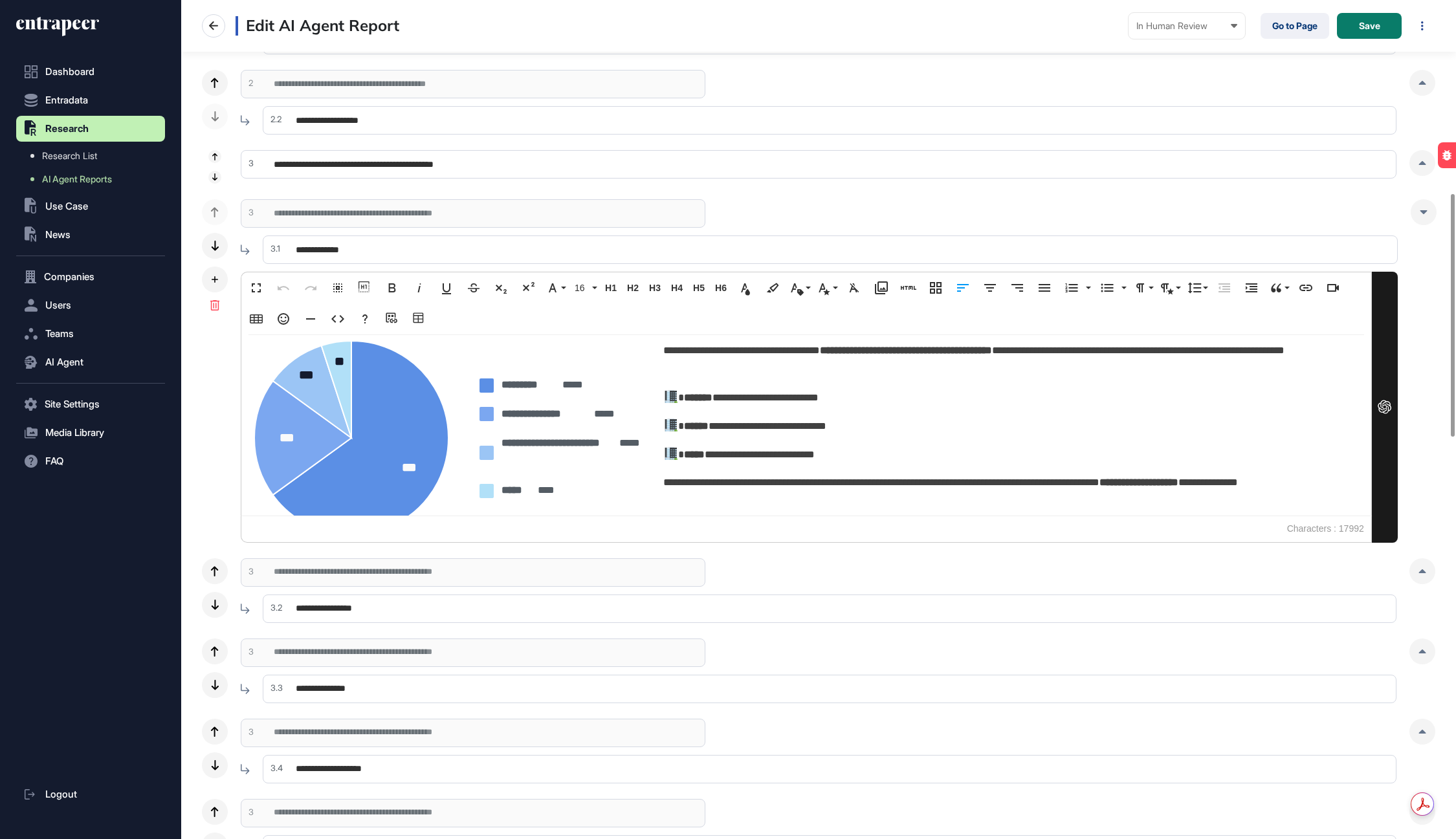
click at [663, 408] on p "**********" at bounding box center [811, 398] width 1094 height 19
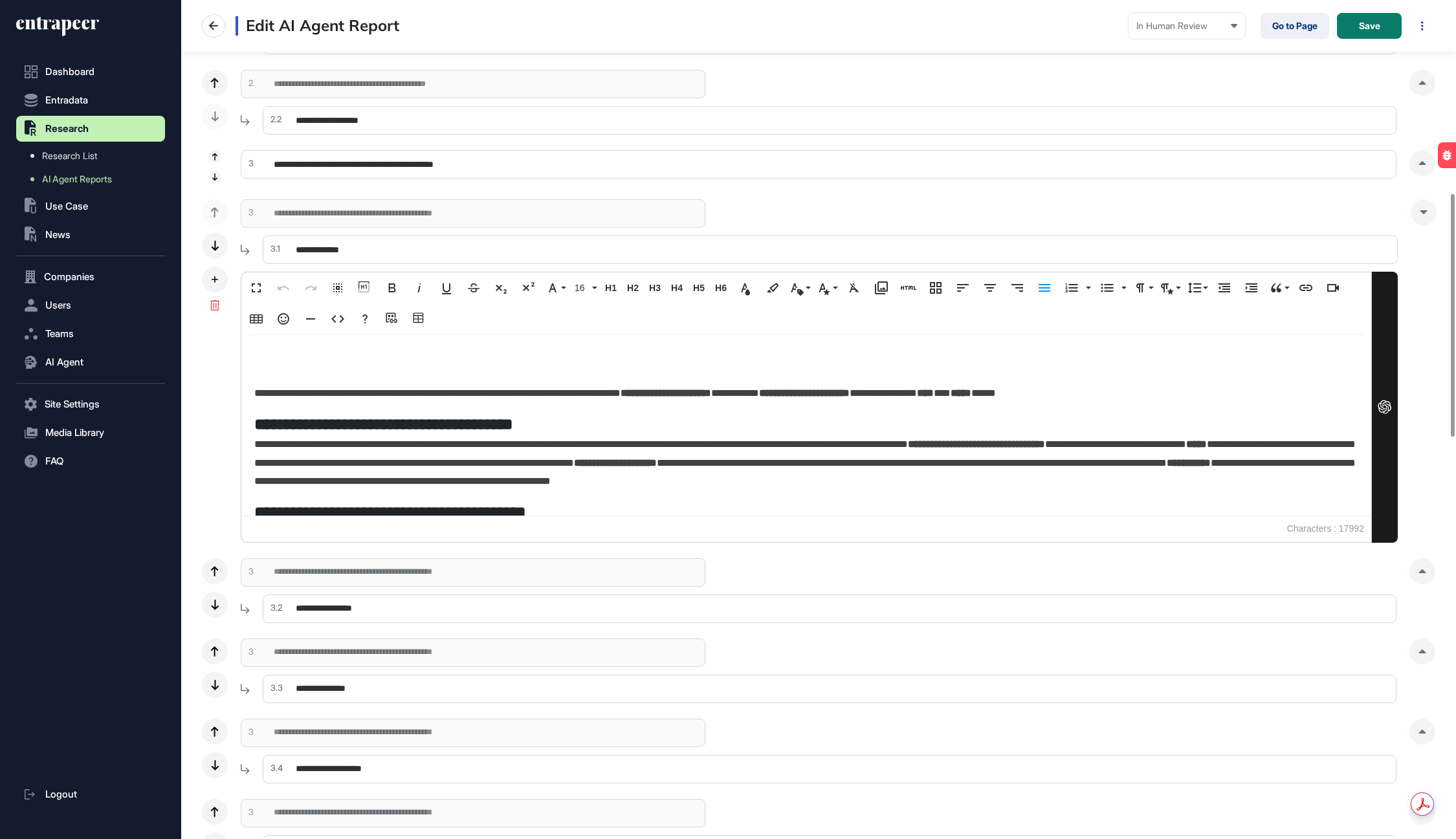
scroll to position [4814, 0]
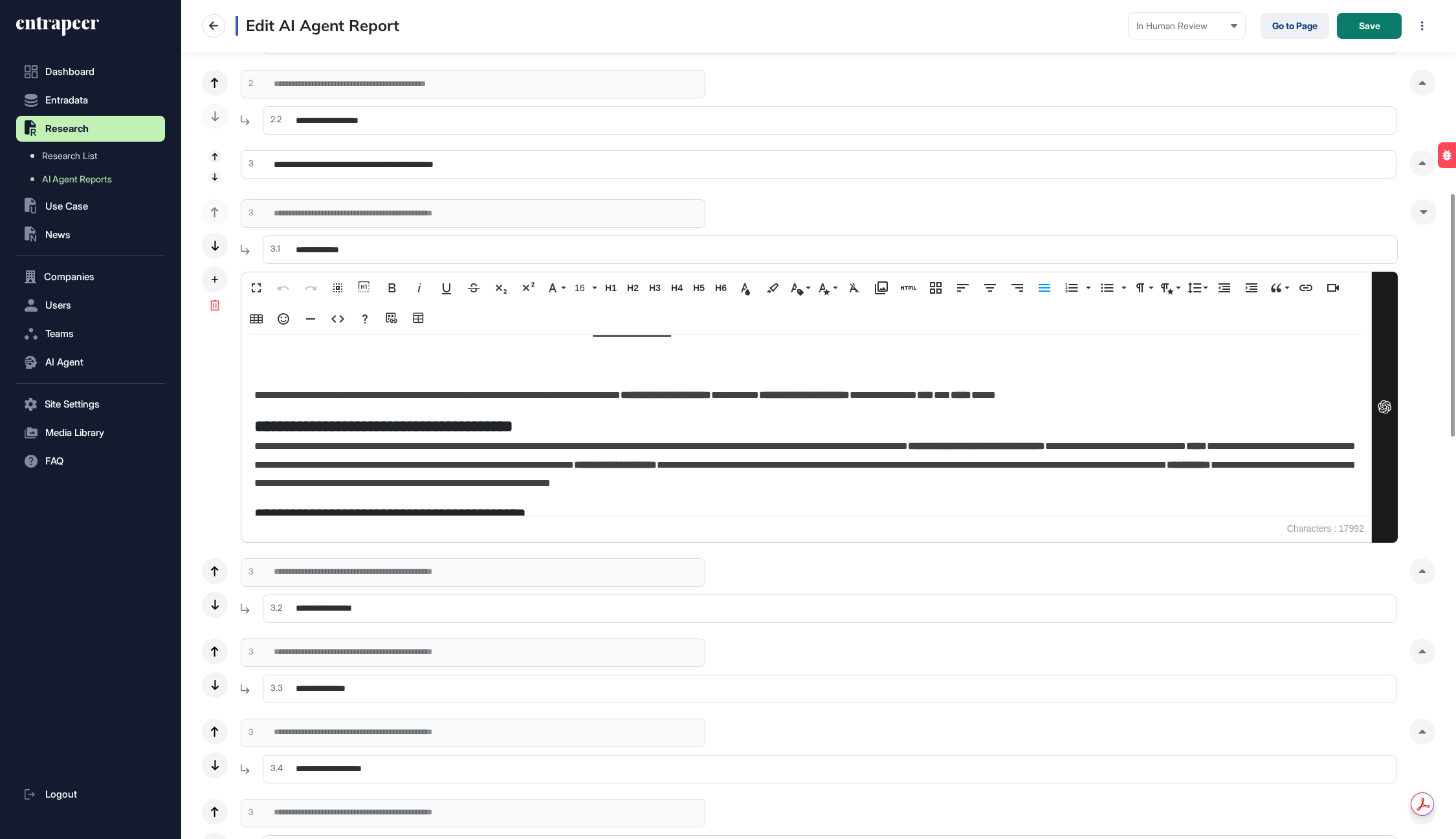
click at [612, 340] on text "**********" at bounding box center [632, 336] width 80 height 8
